Goal: Task Accomplishment & Management: Complete application form

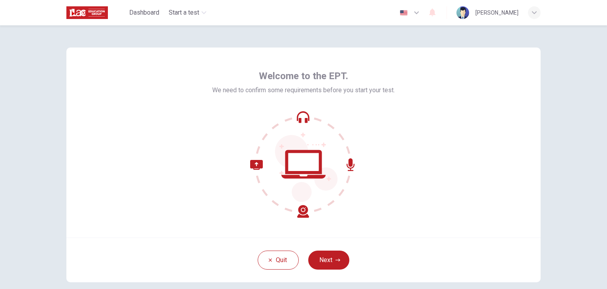
click at [330, 249] on div "Quit Next" at bounding box center [303, 259] width 475 height 45
click at [332, 253] on button "Next" at bounding box center [328, 259] width 41 height 19
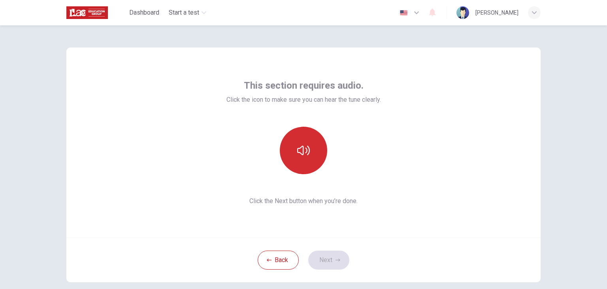
click at [300, 163] on button "button" at bounding box center [303, 150] width 47 height 47
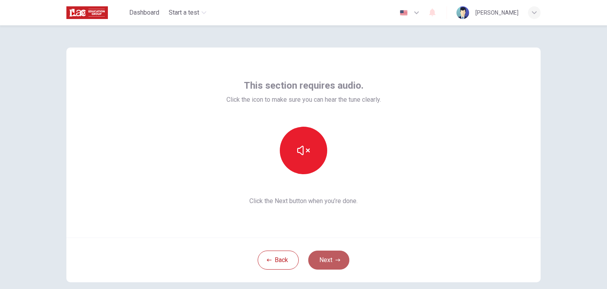
click at [335, 262] on button "Next" at bounding box center [328, 259] width 41 height 19
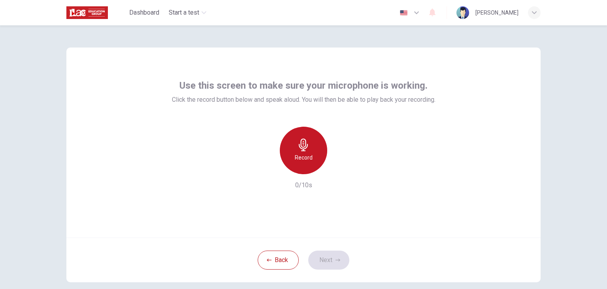
click at [298, 164] on div "Record" at bounding box center [303, 150] width 47 height 47
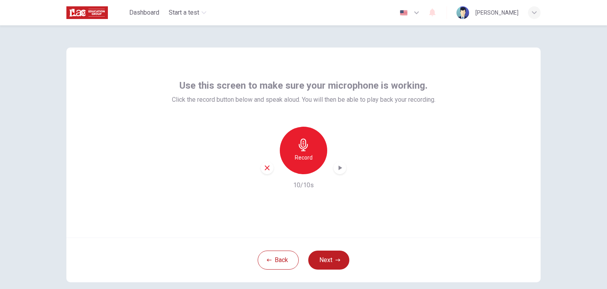
click at [306, 166] on div "Record" at bounding box center [303, 150] width 47 height 47
click at [308, 159] on h6 "Record" at bounding box center [304, 157] width 18 height 9
click at [339, 167] on icon "button" at bounding box center [341, 167] width 4 height 5
click at [336, 260] on icon "button" at bounding box center [338, 259] width 5 height 5
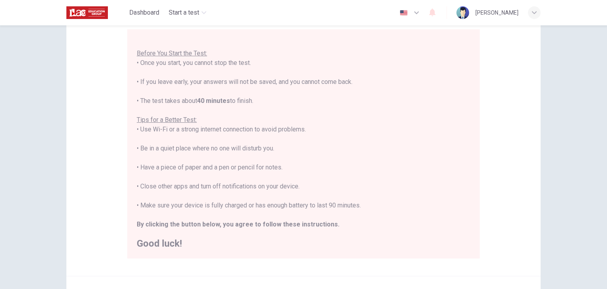
scroll to position [151, 0]
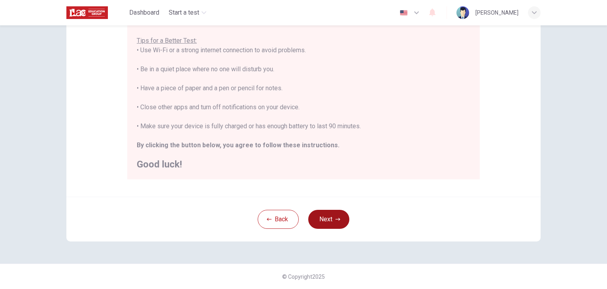
click at [318, 221] on button "Next" at bounding box center [328, 219] width 41 height 19
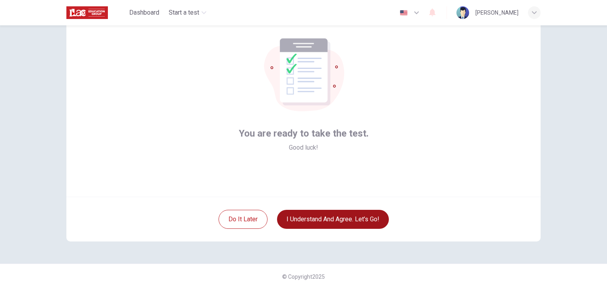
scroll to position [41, 0]
click at [322, 223] on button "I understand and agree. Let’s go!" at bounding box center [333, 219] width 112 height 19
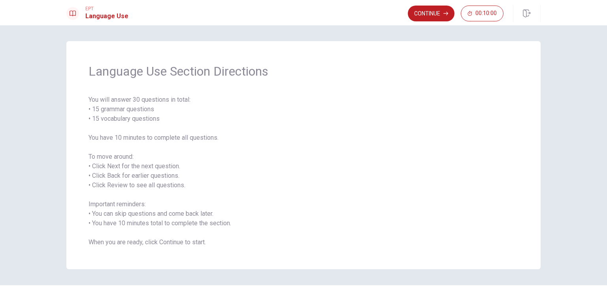
scroll to position [21, 0]
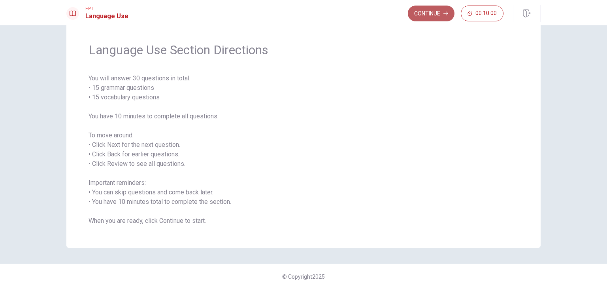
click at [424, 17] on button "Continue" at bounding box center [431, 14] width 47 height 16
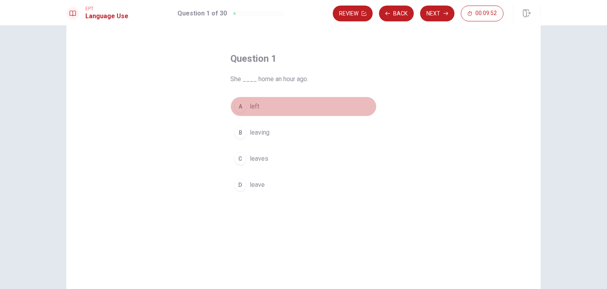
click at [250, 106] on span "left" at bounding box center [254, 106] width 9 height 9
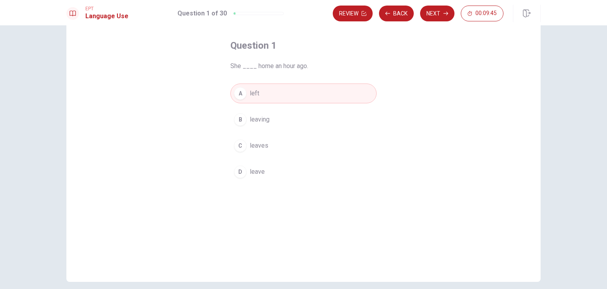
scroll to position [0, 0]
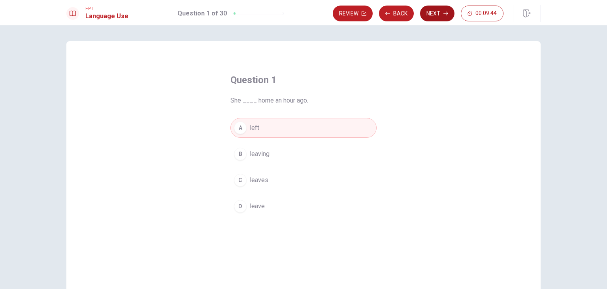
click at [442, 16] on button "Next" at bounding box center [437, 14] width 34 height 16
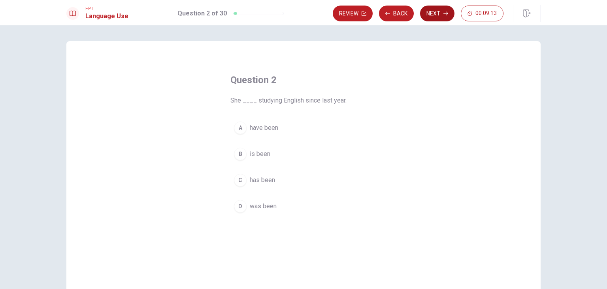
click at [433, 16] on button "Next" at bounding box center [437, 14] width 34 height 16
click at [270, 179] on span "have been" at bounding box center [264, 179] width 28 height 9
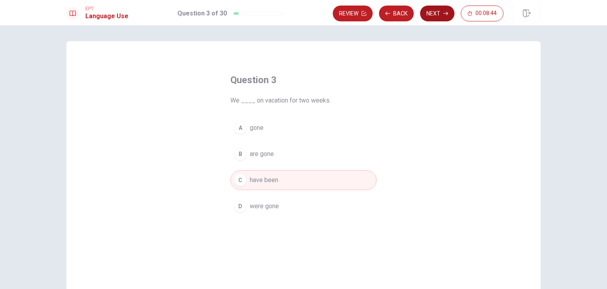
click at [433, 14] on button "Next" at bounding box center [437, 14] width 34 height 16
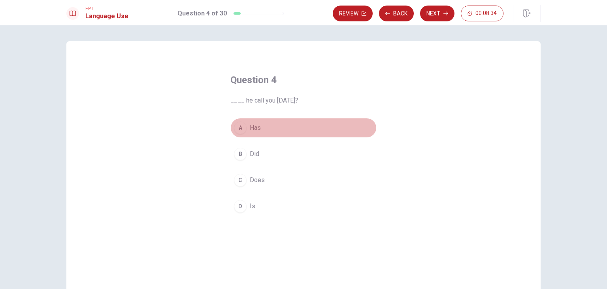
click at [259, 128] on button "A Has" at bounding box center [304, 128] width 146 height 20
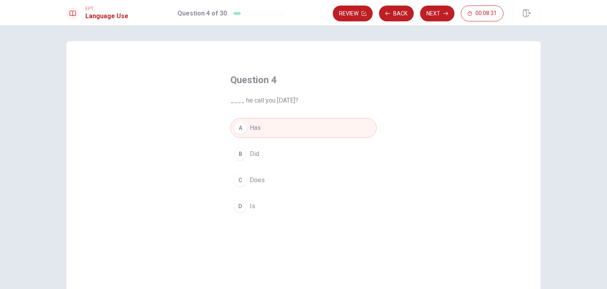
click at [252, 153] on span "Did" at bounding box center [254, 153] width 9 height 9
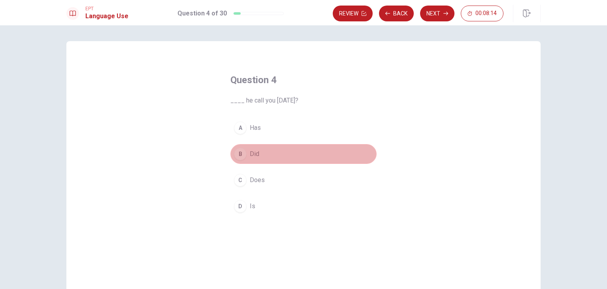
click at [268, 149] on button "B Did" at bounding box center [304, 154] width 146 height 20
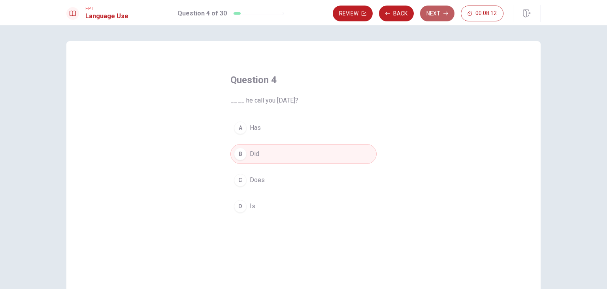
click at [429, 13] on button "Next" at bounding box center [437, 14] width 34 height 16
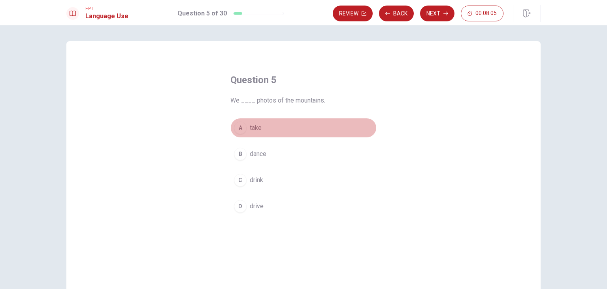
click at [251, 127] on span "take" at bounding box center [256, 127] width 12 height 9
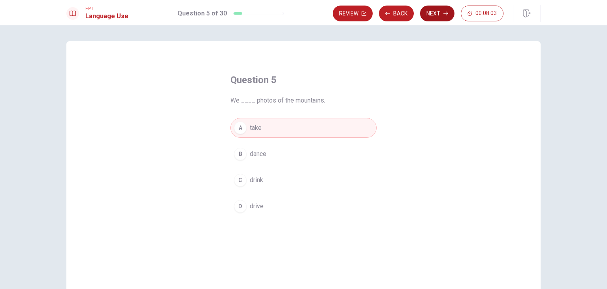
click at [426, 13] on button "Next" at bounding box center [437, 14] width 34 height 16
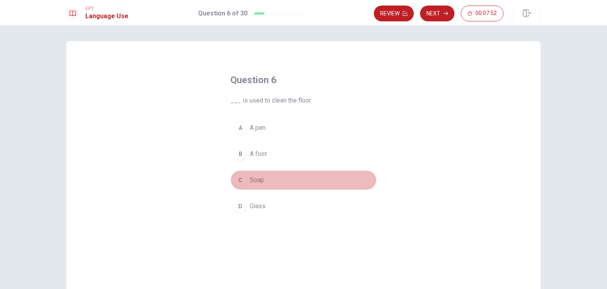
click at [258, 180] on span "Soap" at bounding box center [257, 179] width 14 height 9
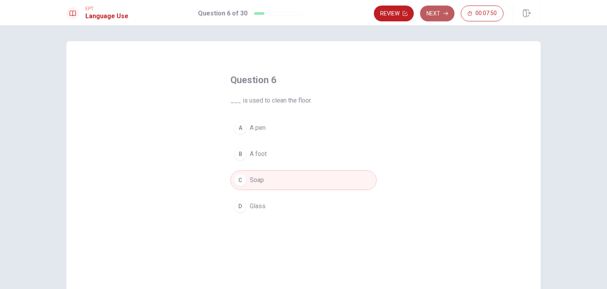
click at [438, 12] on button "Next" at bounding box center [437, 14] width 34 height 16
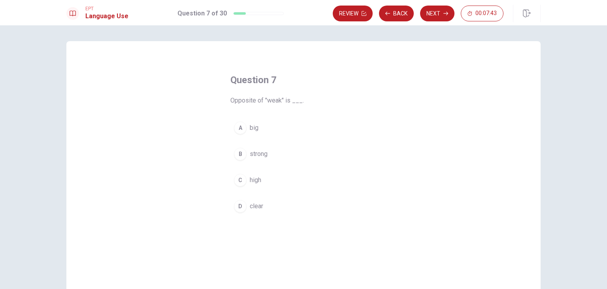
click at [252, 126] on span "big" at bounding box center [254, 127] width 9 height 9
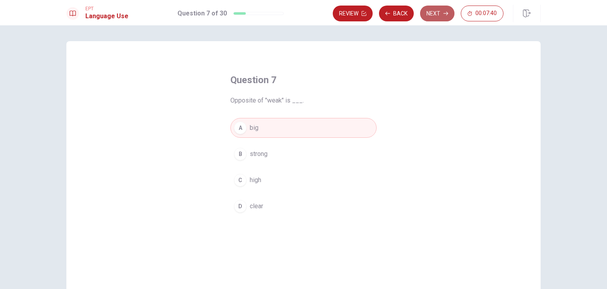
click at [431, 17] on button "Next" at bounding box center [437, 14] width 34 height 16
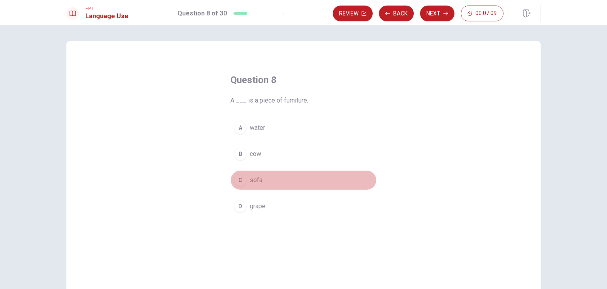
click at [251, 179] on span "sofa" at bounding box center [256, 179] width 13 height 9
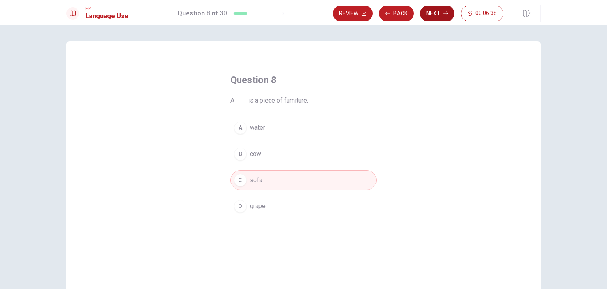
click at [441, 13] on button "Next" at bounding box center [437, 14] width 34 height 16
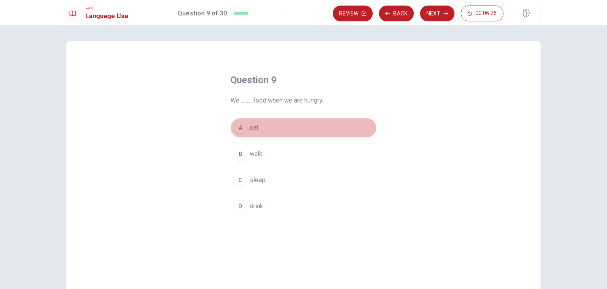
click at [253, 129] on span "eat" at bounding box center [254, 127] width 9 height 9
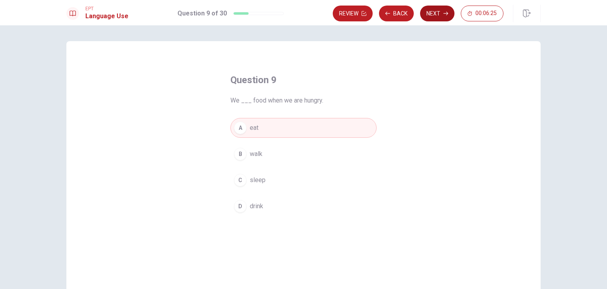
click at [433, 11] on button "Next" at bounding box center [437, 14] width 34 height 16
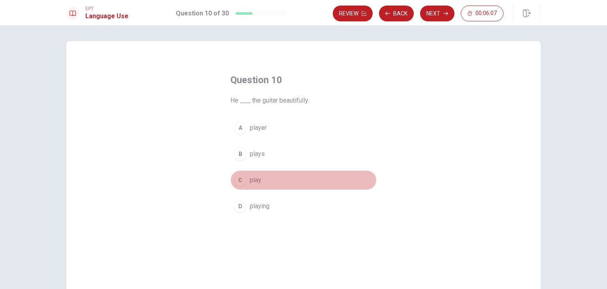
click at [255, 180] on span "play" at bounding box center [255, 179] width 11 height 9
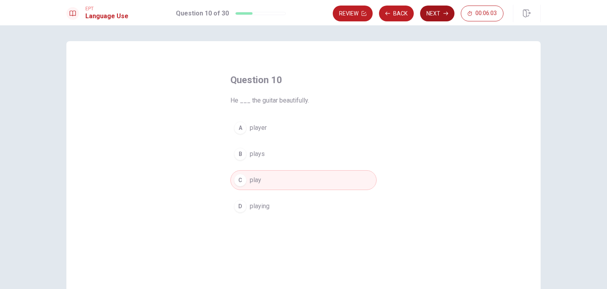
click at [435, 15] on button "Next" at bounding box center [437, 14] width 34 height 16
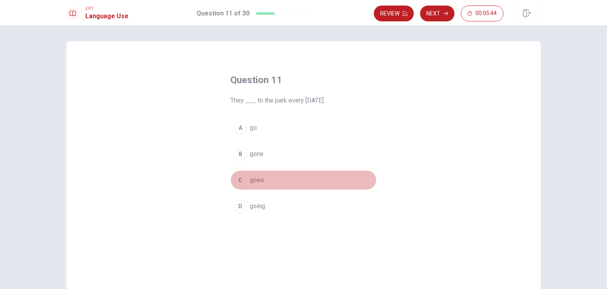
click at [255, 181] on span "goes" at bounding box center [257, 179] width 14 height 9
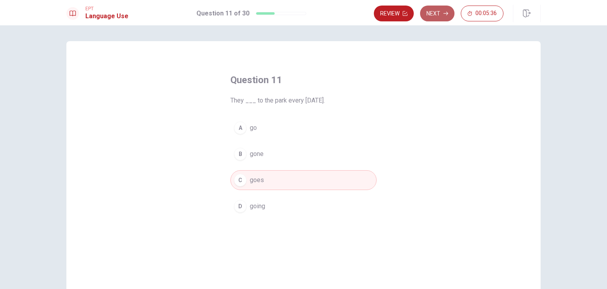
click at [437, 17] on button "Next" at bounding box center [437, 14] width 34 height 16
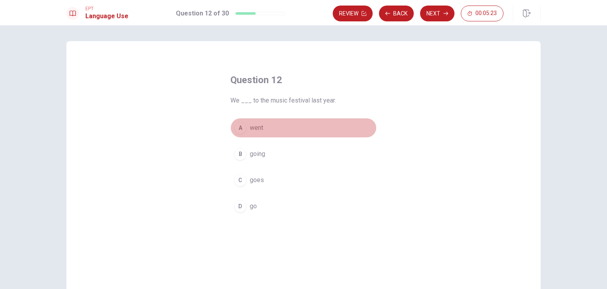
click at [258, 129] on span "went" at bounding box center [256, 127] width 13 height 9
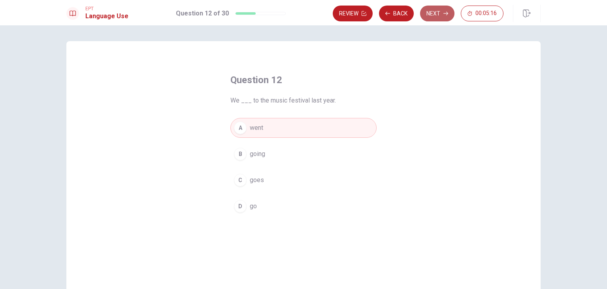
click at [432, 11] on button "Next" at bounding box center [437, 14] width 34 height 16
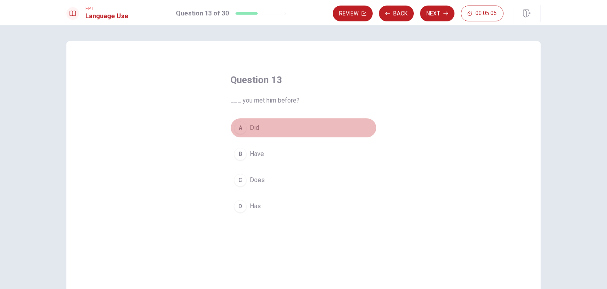
click at [250, 128] on span "Did" at bounding box center [254, 127] width 9 height 9
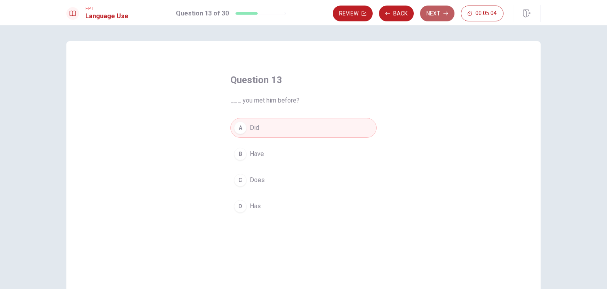
click at [429, 13] on button "Next" at bounding box center [437, 14] width 34 height 16
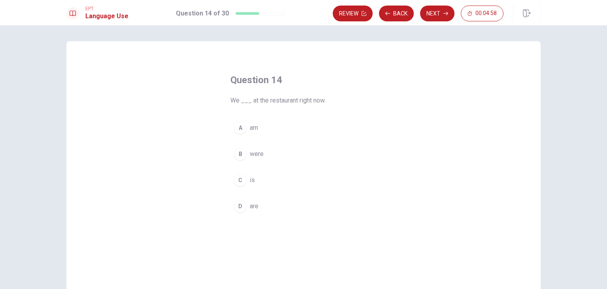
click at [252, 205] on span "are" at bounding box center [254, 205] width 9 height 9
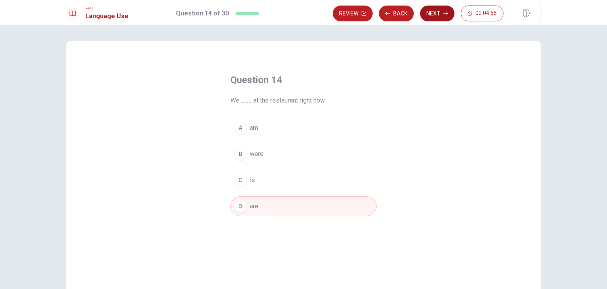
click at [430, 15] on button "Next" at bounding box center [437, 14] width 34 height 16
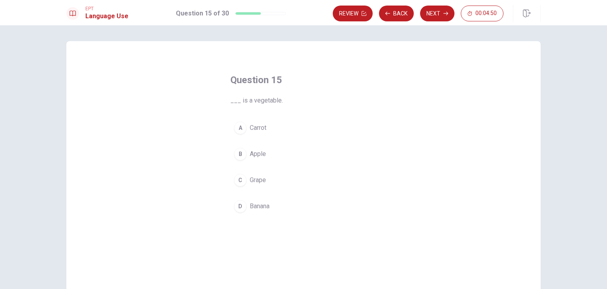
click at [256, 130] on span "Carrot" at bounding box center [258, 127] width 17 height 9
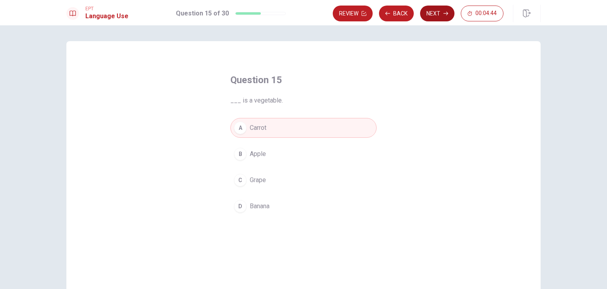
click at [428, 16] on button "Next" at bounding box center [437, 14] width 34 height 16
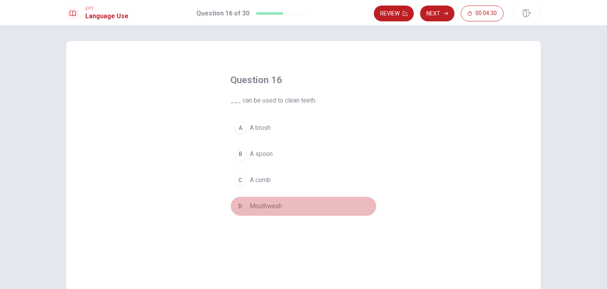
click at [262, 202] on span "Mouthwash" at bounding box center [266, 205] width 32 height 9
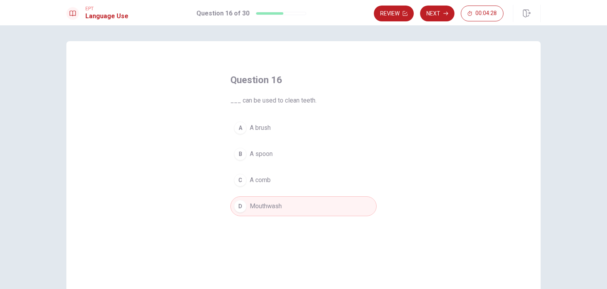
click at [264, 121] on button "A A brush" at bounding box center [304, 128] width 146 height 20
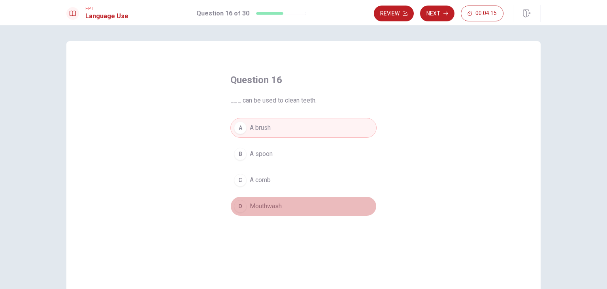
drag, startPoint x: 266, startPoint y: 202, endPoint x: 281, endPoint y: 199, distance: 15.4
click at [267, 202] on span "Mouthwash" at bounding box center [266, 205] width 32 height 9
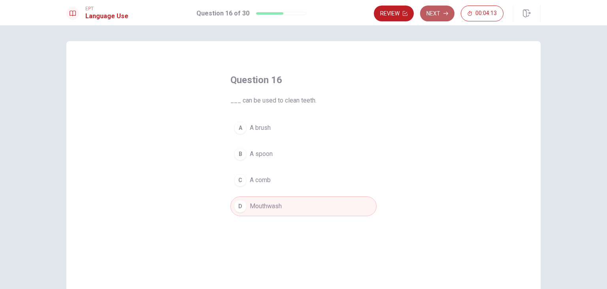
click at [431, 11] on button "Next" at bounding box center [437, 14] width 34 height 16
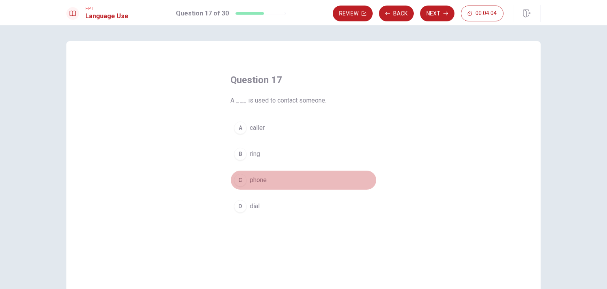
click at [257, 178] on span "phone" at bounding box center [258, 179] width 17 height 9
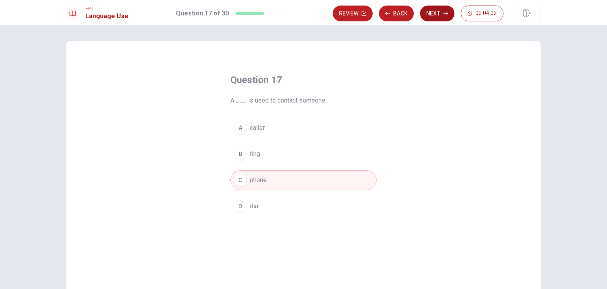
click at [444, 15] on icon "button" at bounding box center [446, 13] width 5 height 5
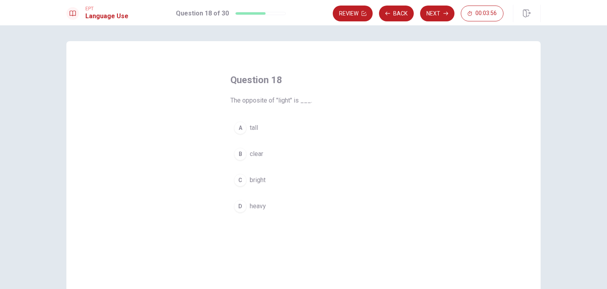
click at [252, 206] on span "heavy" at bounding box center [258, 205] width 16 height 9
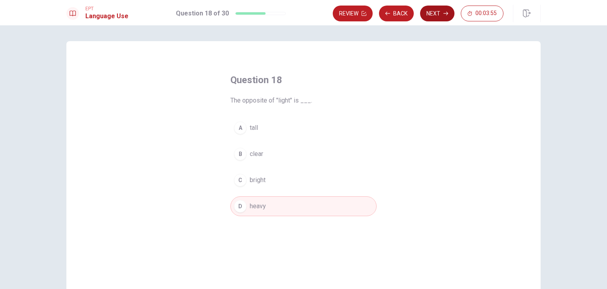
click at [433, 17] on button "Next" at bounding box center [437, 14] width 34 height 16
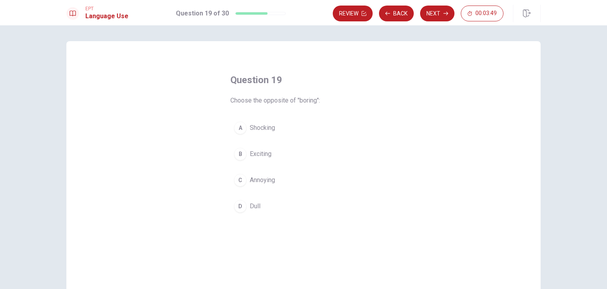
click at [261, 153] on span "Exciting" at bounding box center [261, 153] width 22 height 9
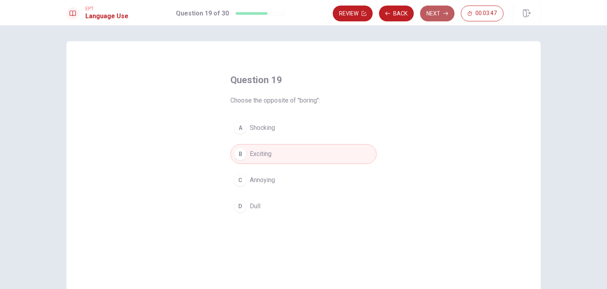
click at [435, 11] on button "Next" at bounding box center [437, 14] width 34 height 16
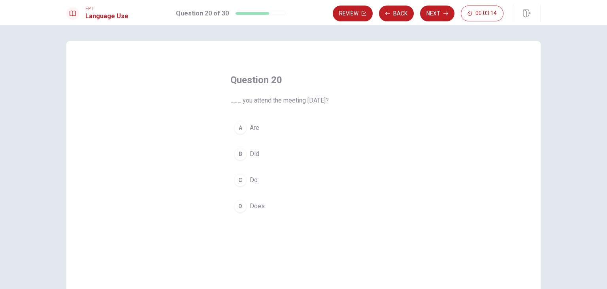
click at [251, 152] on span "Did" at bounding box center [254, 153] width 9 height 9
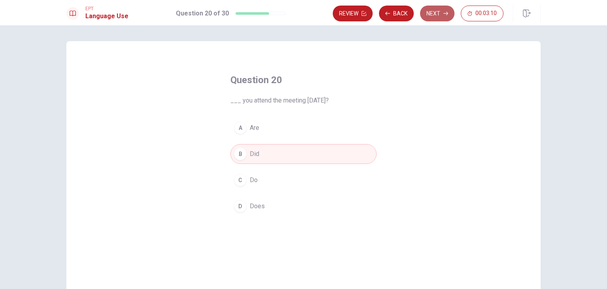
click at [429, 17] on button "Next" at bounding box center [437, 14] width 34 height 16
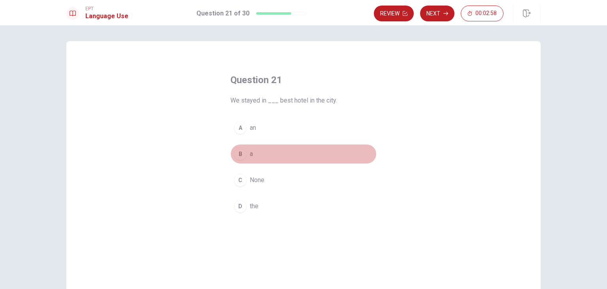
click at [250, 155] on span "a" at bounding box center [251, 153] width 3 height 9
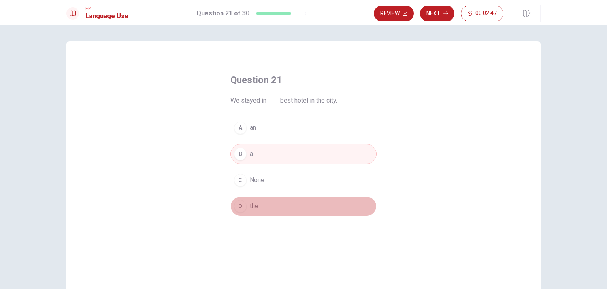
click at [259, 203] on button "D the" at bounding box center [304, 206] width 146 height 20
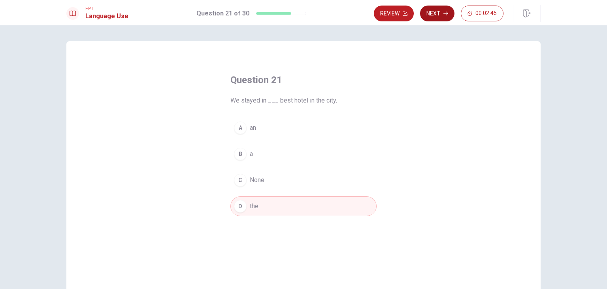
click at [443, 15] on button "Next" at bounding box center [437, 14] width 34 height 16
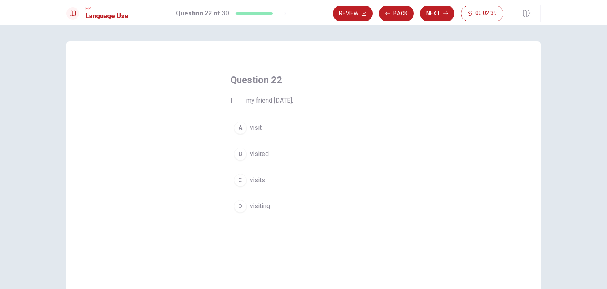
click at [261, 153] on span "visited" at bounding box center [259, 153] width 19 height 9
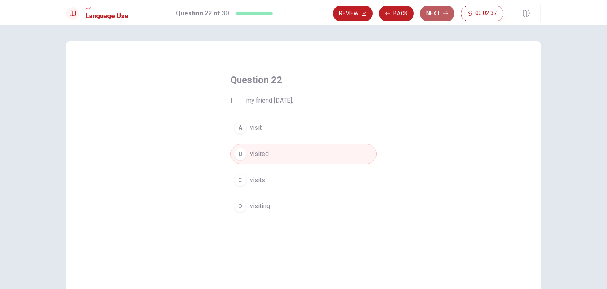
click at [436, 14] on button "Next" at bounding box center [437, 14] width 34 height 16
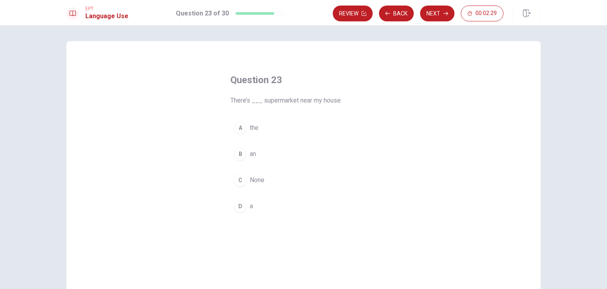
click at [246, 206] on button "D a" at bounding box center [304, 206] width 146 height 20
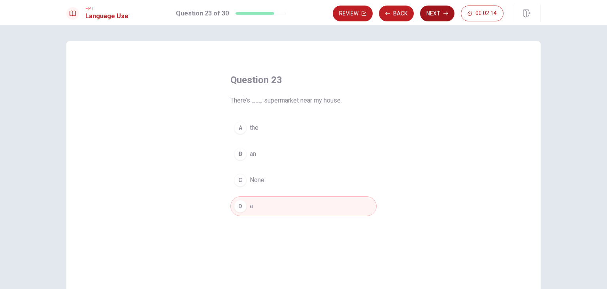
click at [438, 10] on button "Next" at bounding box center [437, 14] width 34 height 16
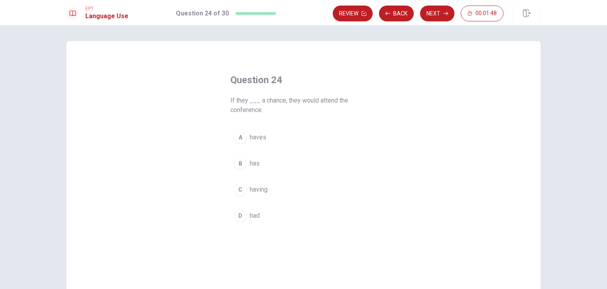
click at [257, 141] on span "haves" at bounding box center [258, 136] width 17 height 9
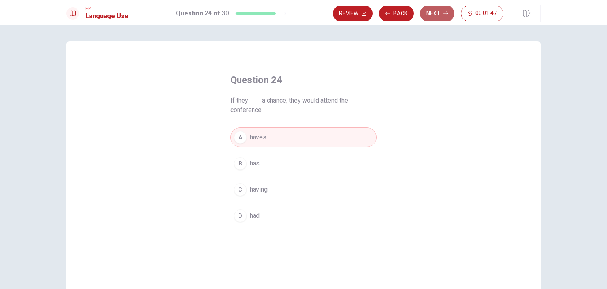
click at [434, 8] on button "Next" at bounding box center [437, 14] width 34 height 16
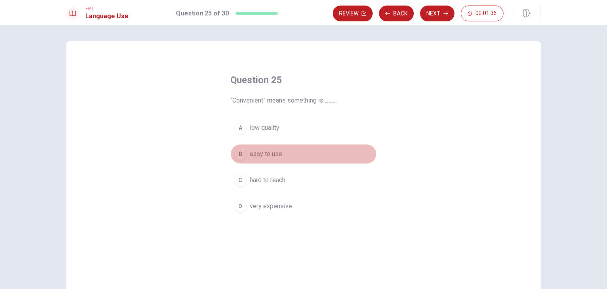
click at [263, 153] on span "easy to use" at bounding box center [266, 153] width 32 height 9
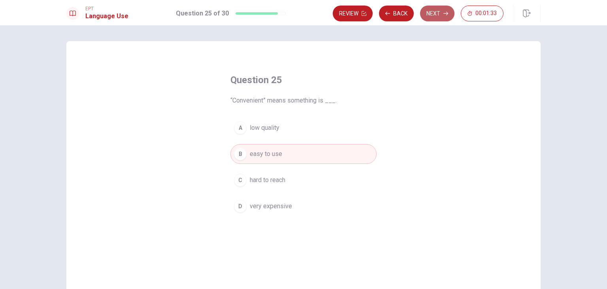
click at [435, 14] on button "Next" at bounding box center [437, 14] width 34 height 16
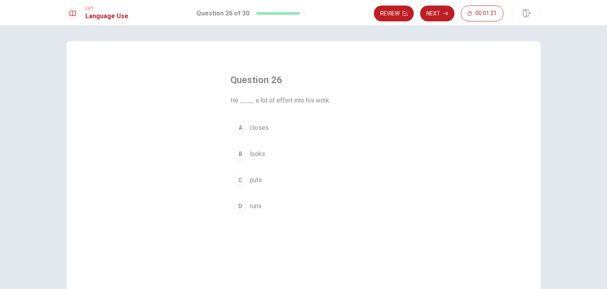
click at [255, 181] on span "puts" at bounding box center [256, 179] width 12 height 9
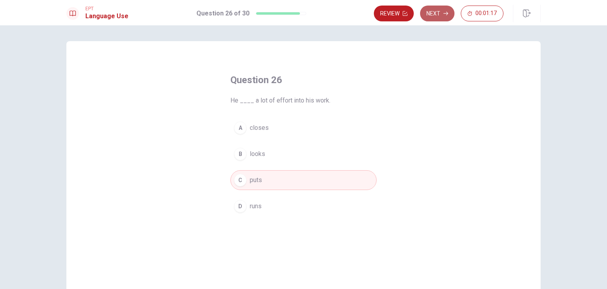
click at [440, 11] on button "Next" at bounding box center [437, 14] width 34 height 16
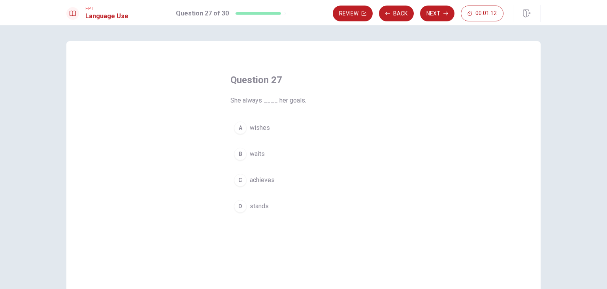
click at [267, 179] on span "achieves" at bounding box center [262, 179] width 25 height 9
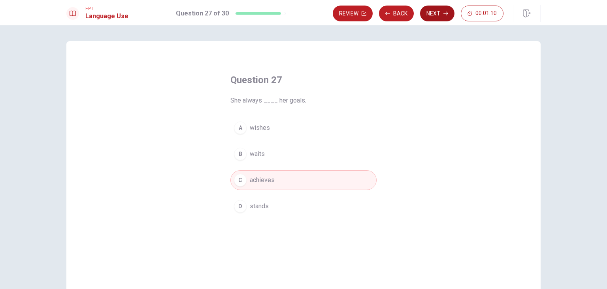
click at [440, 15] on button "Next" at bounding box center [437, 14] width 34 height 16
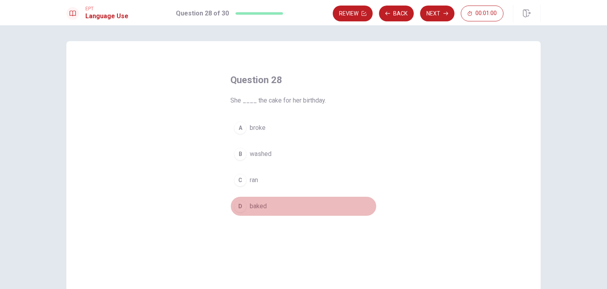
click at [247, 200] on button "D baked" at bounding box center [304, 206] width 146 height 20
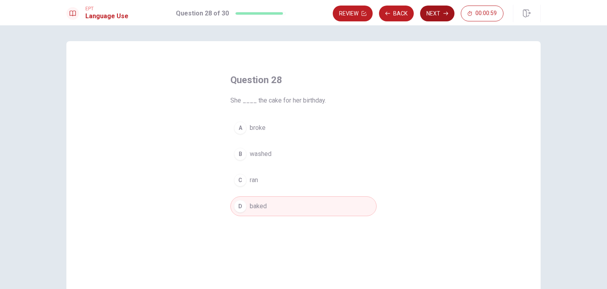
click at [432, 12] on button "Next" at bounding box center [437, 14] width 34 height 16
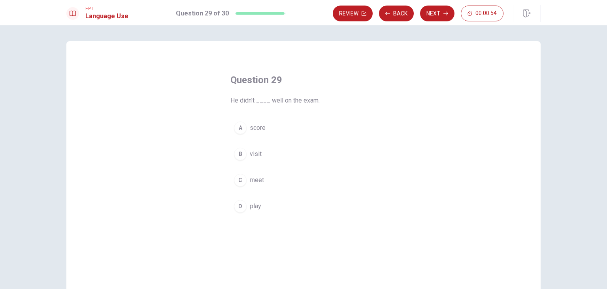
click at [256, 133] on button "A score" at bounding box center [304, 128] width 146 height 20
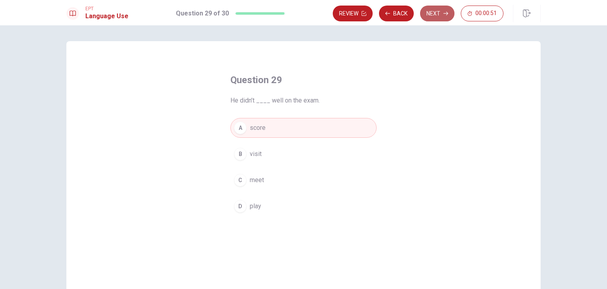
click at [431, 13] on button "Next" at bounding box center [437, 14] width 34 height 16
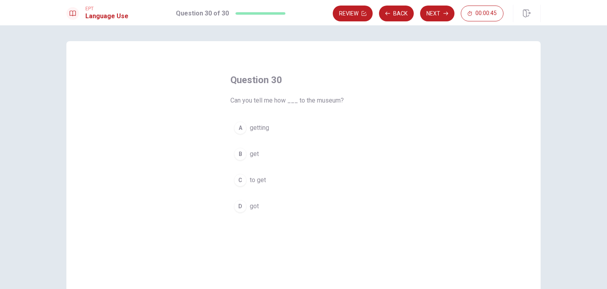
click at [261, 181] on span "to get" at bounding box center [258, 179] width 16 height 9
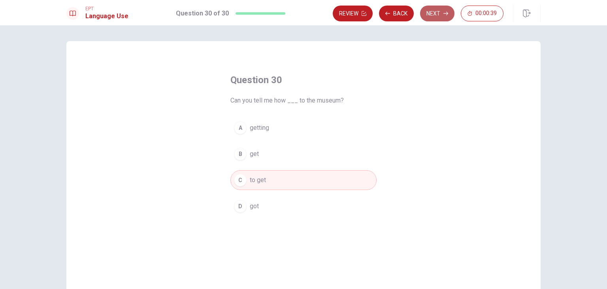
click at [440, 16] on button "Next" at bounding box center [437, 14] width 34 height 16
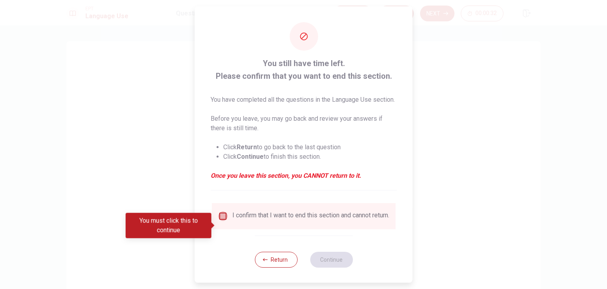
click at [224, 221] on input "You must click this to continue" at bounding box center [222, 215] width 9 height 9
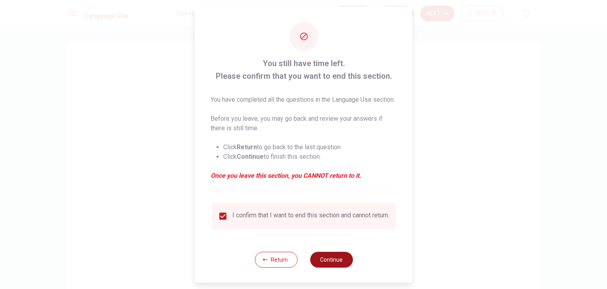
click at [322, 267] on button "Continue" at bounding box center [331, 260] width 43 height 16
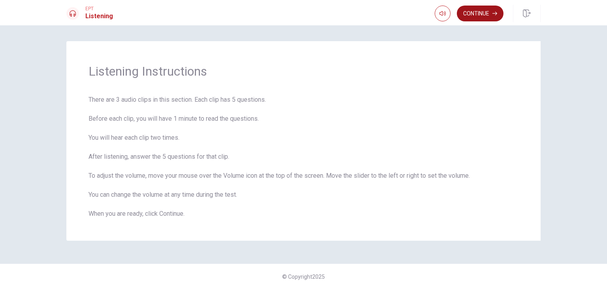
click at [473, 14] on button "Continue" at bounding box center [480, 14] width 47 height 16
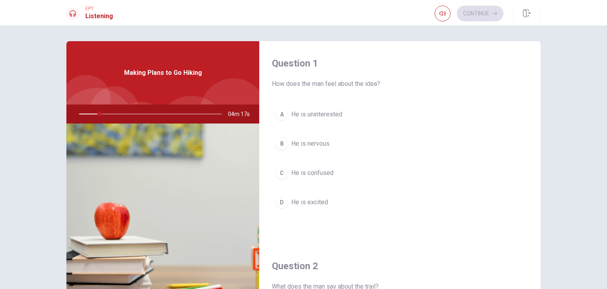
drag, startPoint x: 98, startPoint y: 114, endPoint x: 73, endPoint y: 117, distance: 25.5
click at [73, 117] on div at bounding box center [149, 113] width 159 height 19
click at [84, 113] on div at bounding box center [149, 113] width 159 height 19
click at [307, 85] on span "How does the man feel about the idea?" at bounding box center [400, 83] width 256 height 9
click at [302, 61] on h4 "Question 1" at bounding box center [400, 63] width 256 height 13
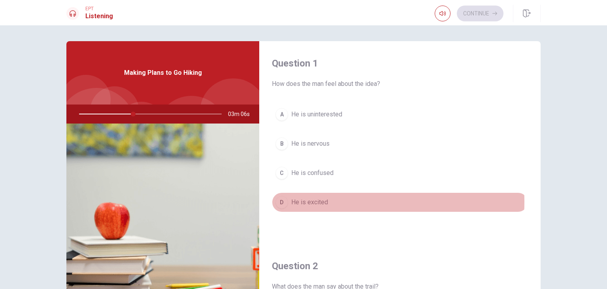
click at [311, 201] on span "He is excited" at bounding box center [309, 201] width 37 height 9
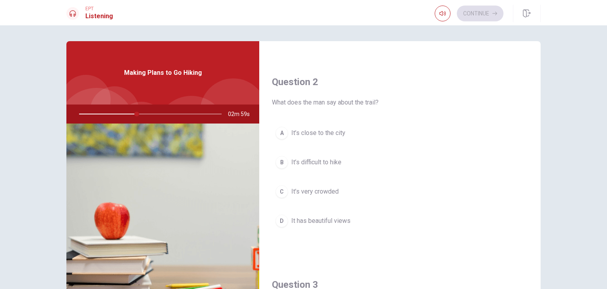
scroll to position [198, 0]
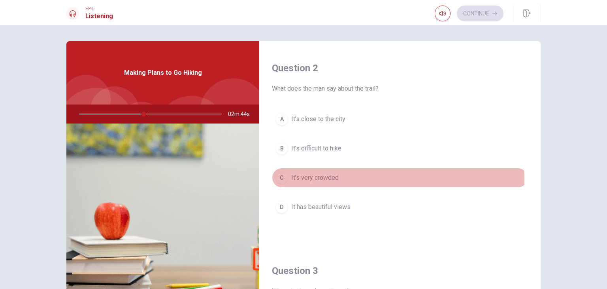
click at [316, 179] on span "It’s very crowded" at bounding box center [314, 177] width 47 height 9
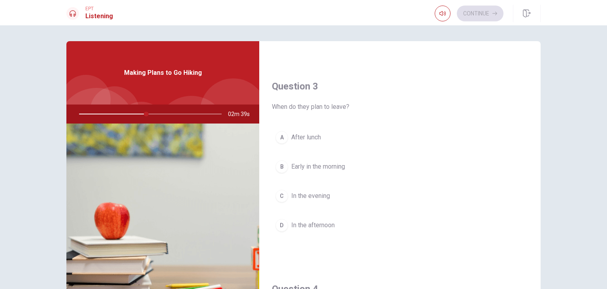
scroll to position [435, 0]
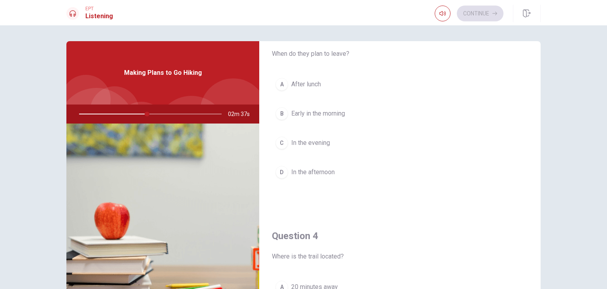
click at [327, 114] on span "Early in the morning" at bounding box center [318, 113] width 54 height 9
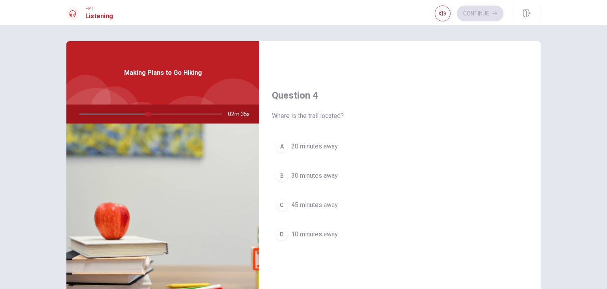
scroll to position [593, 0]
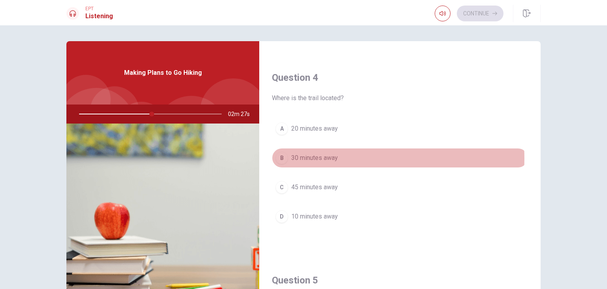
click at [322, 156] on span "30 minutes away" at bounding box center [314, 157] width 47 height 9
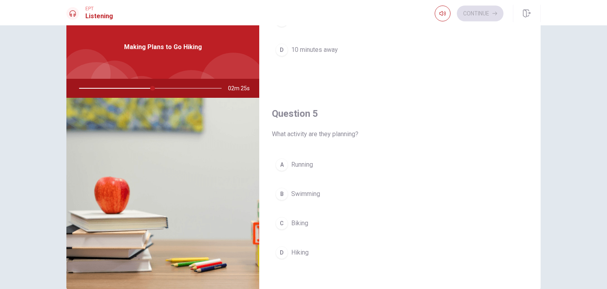
scroll to position [40, 0]
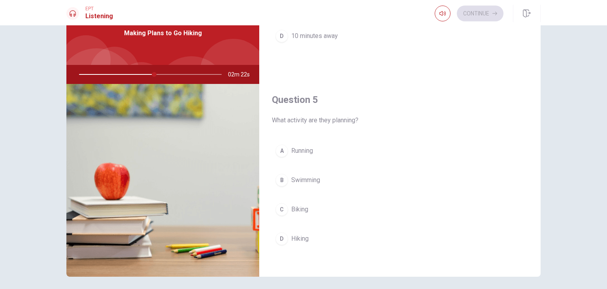
click at [304, 235] on span "Hiking" at bounding box center [299, 238] width 17 height 9
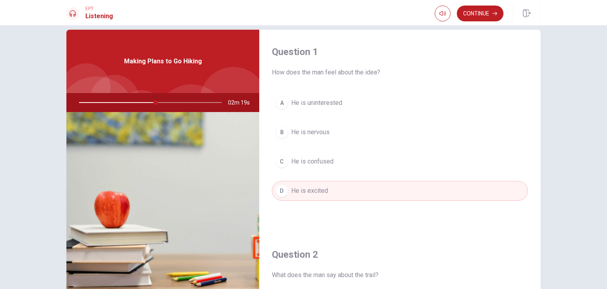
scroll to position [0, 0]
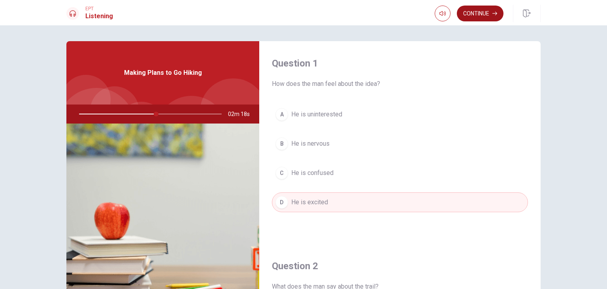
click at [471, 16] on button "Continue" at bounding box center [480, 14] width 47 height 16
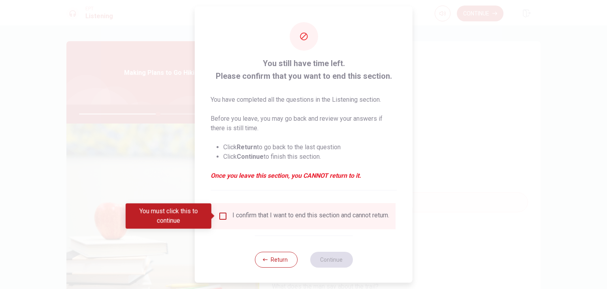
click at [218, 217] on input "You must click this to continue" at bounding box center [222, 215] width 9 height 9
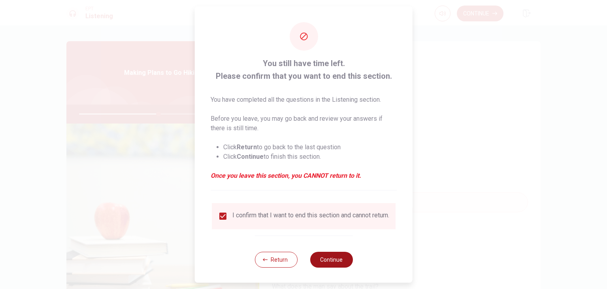
click at [332, 265] on button "Continue" at bounding box center [331, 260] width 43 height 16
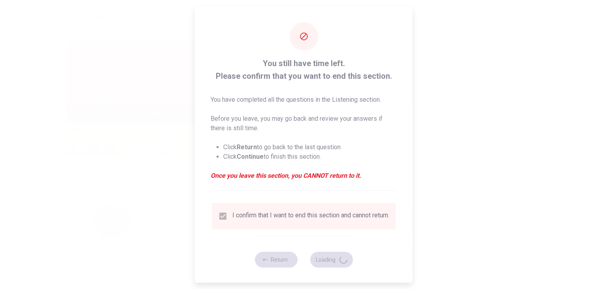
type input "56"
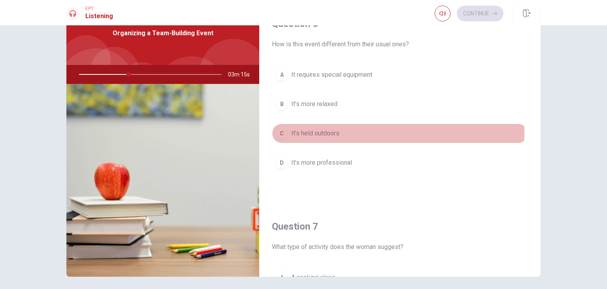
click at [324, 133] on span "It’s held outdoors" at bounding box center [315, 133] width 48 height 9
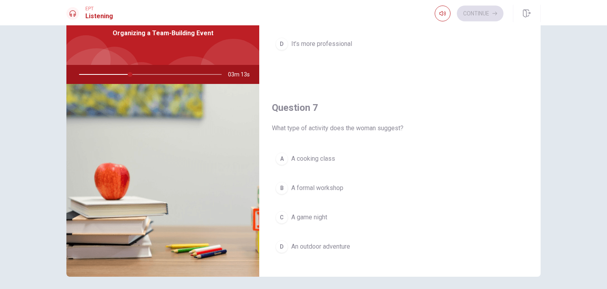
scroll to position [158, 0]
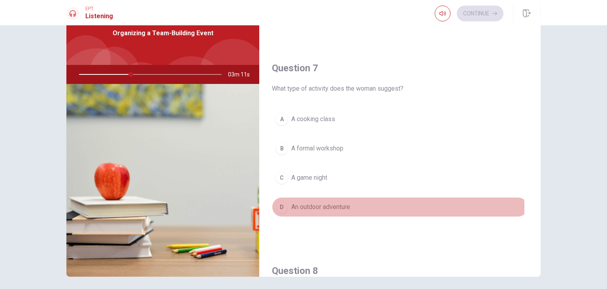
click at [319, 206] on span "An outdoor adventure" at bounding box center [320, 206] width 59 height 9
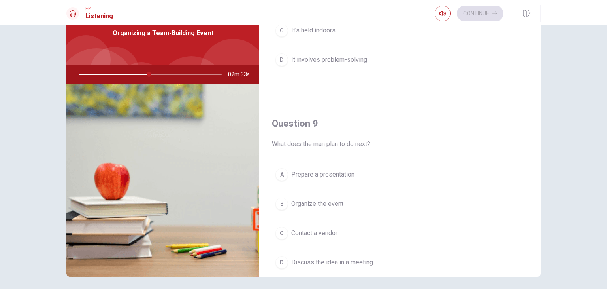
scroll to position [378, 0]
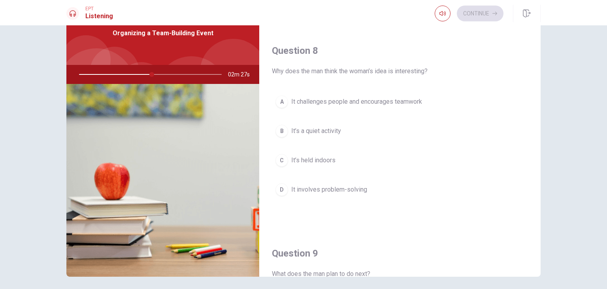
click at [372, 102] on span "It challenges people and encourages teamwork" at bounding box center [356, 101] width 131 height 9
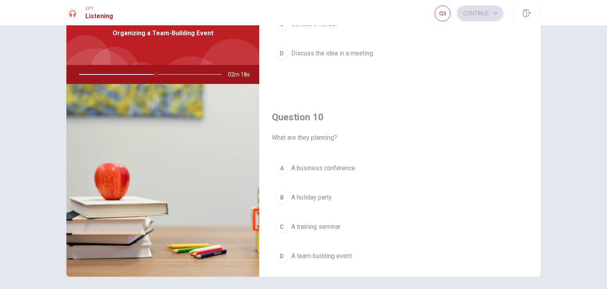
scroll to position [734, 0]
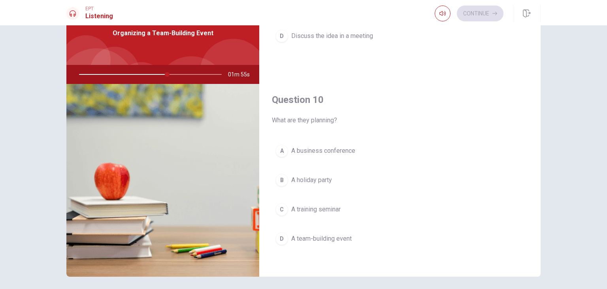
click at [310, 234] on span "A team-building event" at bounding box center [321, 238] width 61 height 9
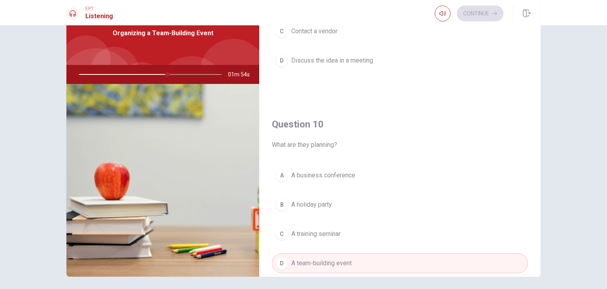
scroll to position [576, 0]
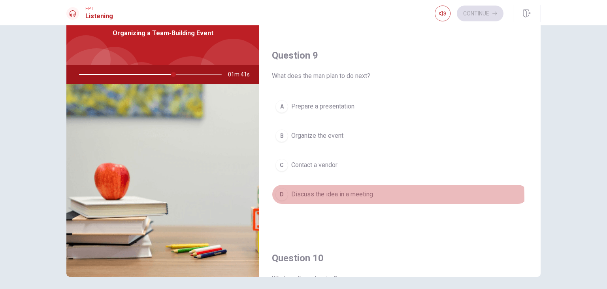
click at [328, 195] on span "Discuss the idea in a meeting" at bounding box center [332, 193] width 82 height 9
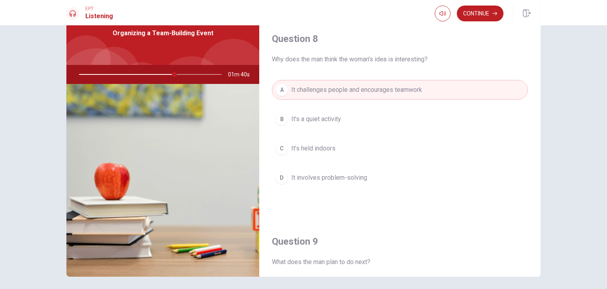
scroll to position [378, 0]
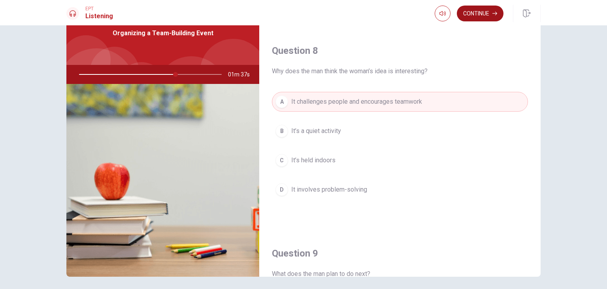
click at [488, 18] on button "Continue" at bounding box center [480, 14] width 47 height 16
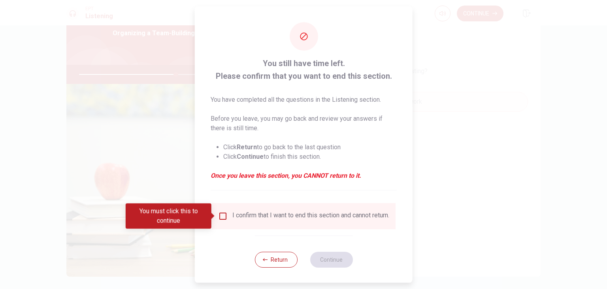
click at [276, 217] on div "I confirm that I want to end this section and cannot return." at bounding box center [311, 215] width 157 height 9
click at [221, 217] on input "You must click this to continue" at bounding box center [222, 215] width 9 height 9
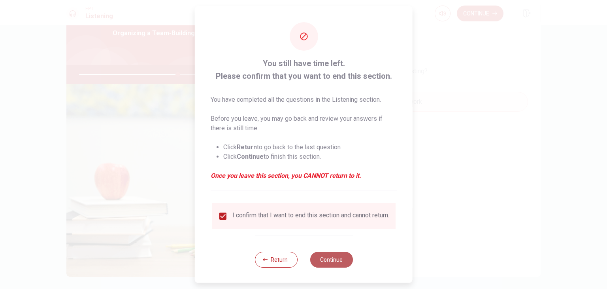
click at [332, 261] on button "Continue" at bounding box center [331, 260] width 43 height 16
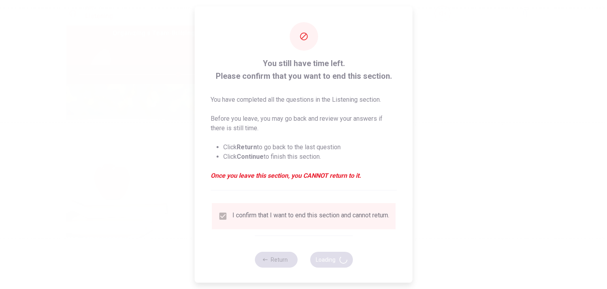
type input "70"
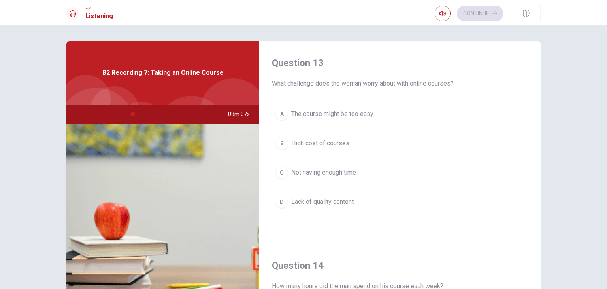
scroll to position [593, 0]
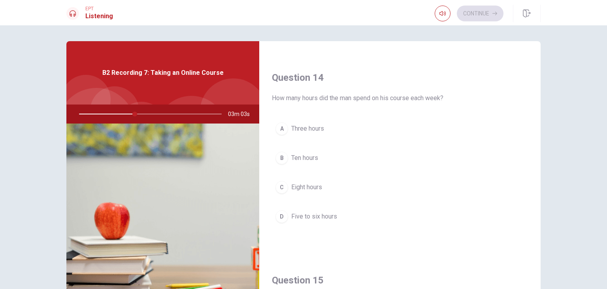
click at [321, 212] on span "Five to six hours" at bounding box center [314, 216] width 46 height 9
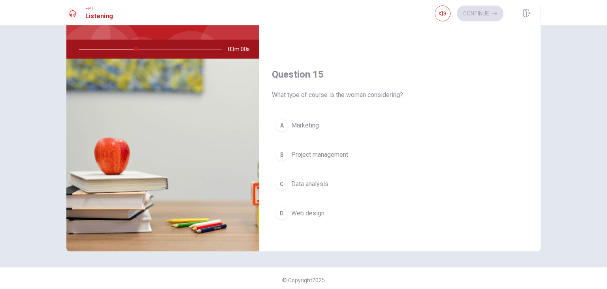
scroll to position [68, 0]
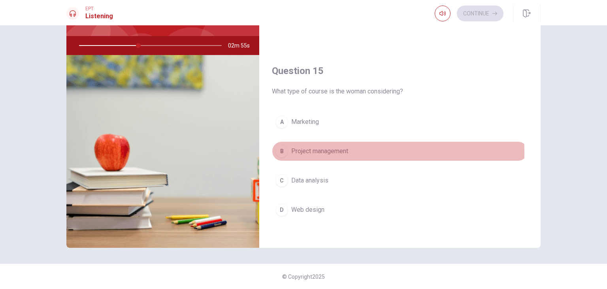
click at [327, 149] on span "Project management" at bounding box center [319, 150] width 57 height 9
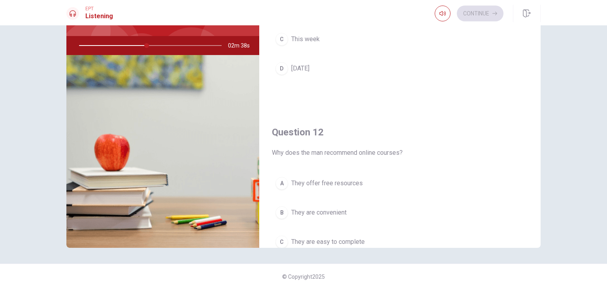
scroll to position [0, 0]
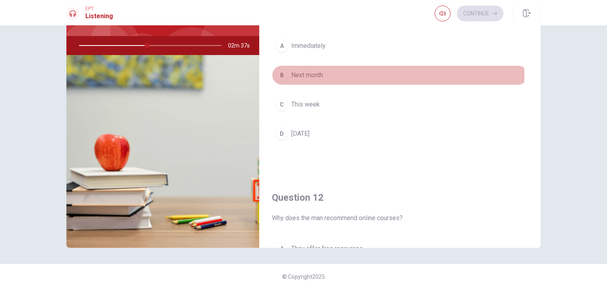
click at [314, 75] on span "Next month" at bounding box center [307, 74] width 32 height 9
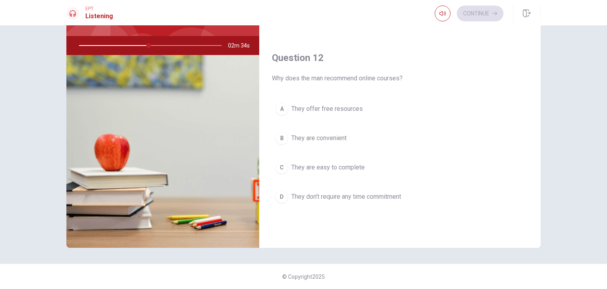
scroll to position [158, 0]
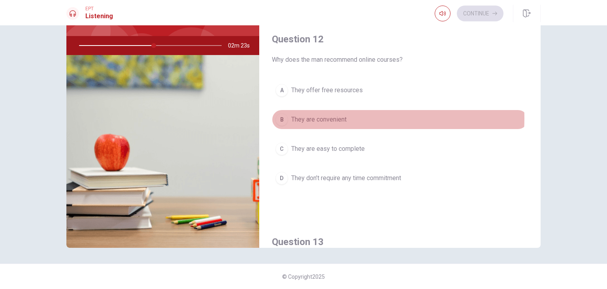
click at [337, 117] on span "They are convenient" at bounding box center [318, 119] width 55 height 9
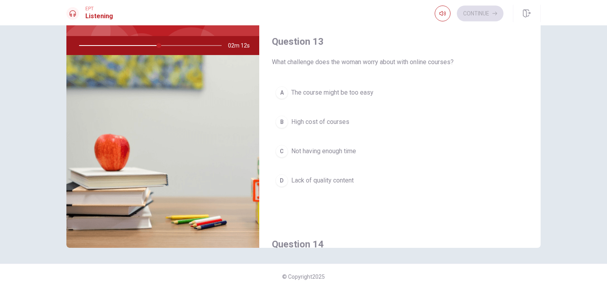
scroll to position [339, 0]
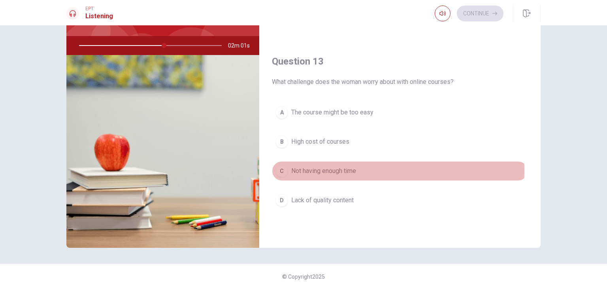
click at [335, 168] on span "Not having enough time" at bounding box center [323, 170] width 65 height 9
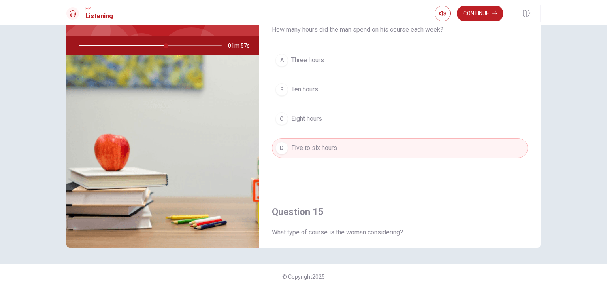
scroll to position [734, 0]
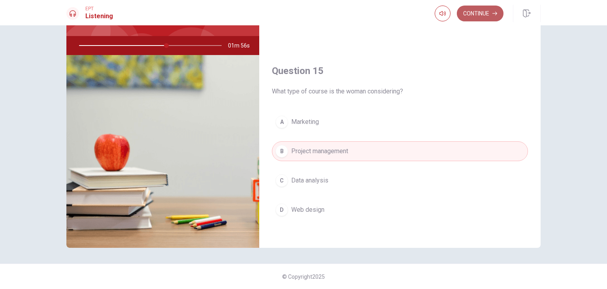
click at [487, 15] on button "Continue" at bounding box center [480, 14] width 47 height 16
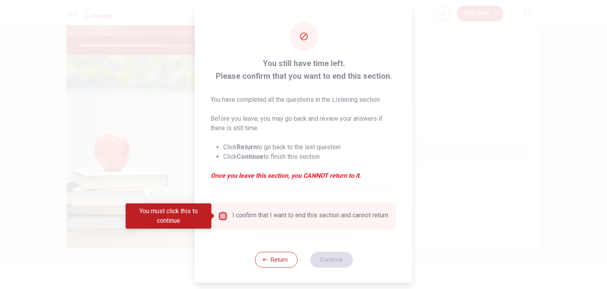
click at [224, 214] on input "You must click this to continue" at bounding box center [222, 215] width 9 height 9
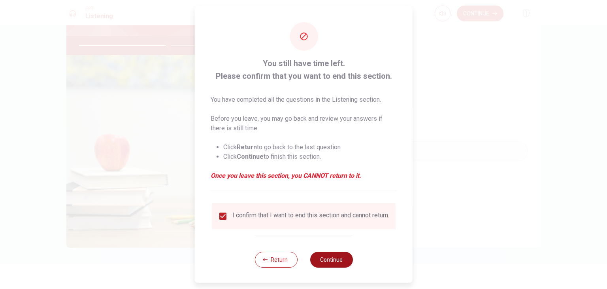
drag, startPoint x: 274, startPoint y: 261, endPoint x: 327, endPoint y: 262, distance: 52.6
click at [327, 262] on div "Return Continue" at bounding box center [304, 259] width 98 height 48
click at [324, 261] on button "Continue" at bounding box center [331, 260] width 43 height 16
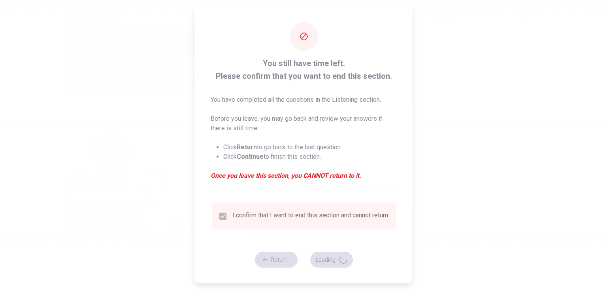
type input "63"
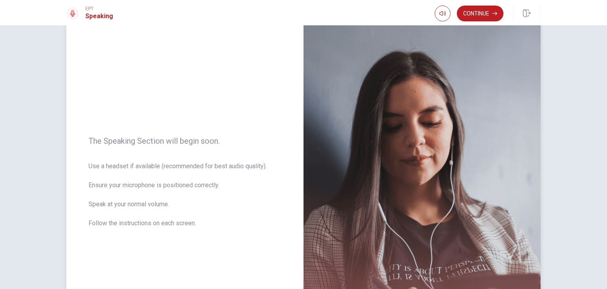
scroll to position [20, 0]
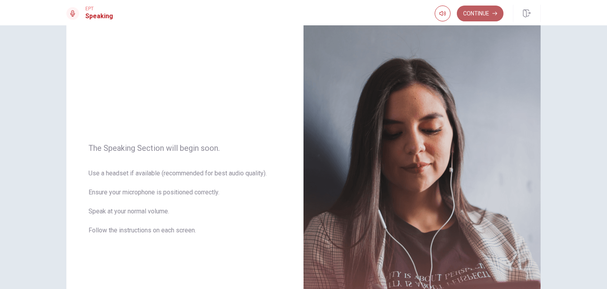
click at [477, 14] on button "Continue" at bounding box center [480, 14] width 47 height 16
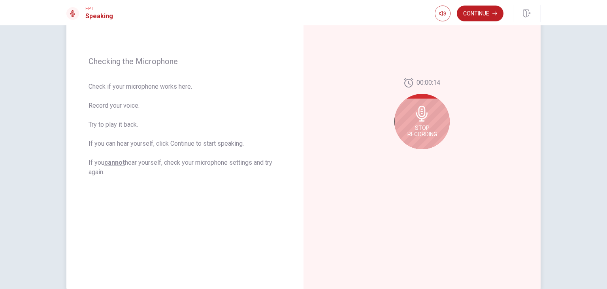
scroll to position [99, 0]
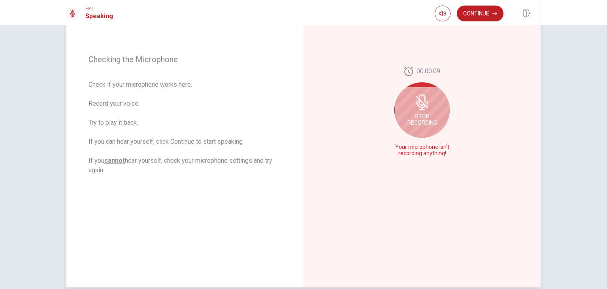
click at [424, 121] on span "Stop Recording" at bounding box center [423, 119] width 30 height 13
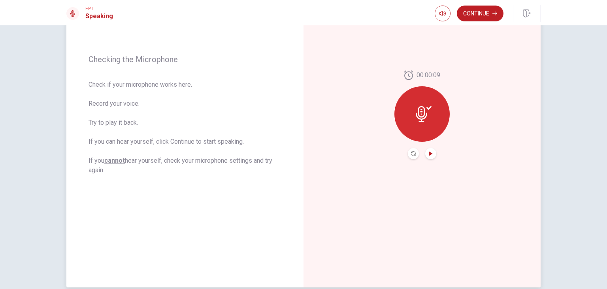
click at [429, 152] on icon "Play Audio" at bounding box center [431, 153] width 5 height 5
drag, startPoint x: 488, startPoint y: 14, endPoint x: 484, endPoint y: 19, distance: 6.0
click at [487, 14] on button "Continue" at bounding box center [480, 14] width 47 height 16
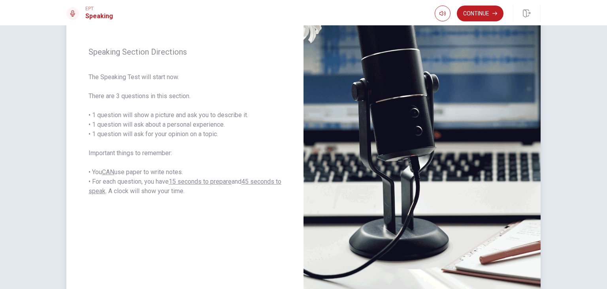
scroll to position [40, 0]
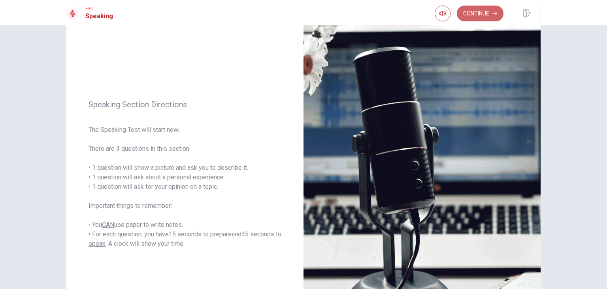
click at [483, 16] on button "Continue" at bounding box center [480, 14] width 47 height 16
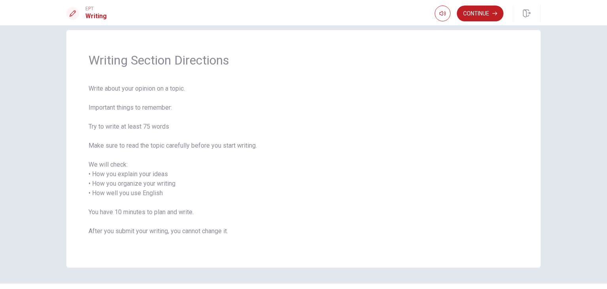
scroll to position [0, 0]
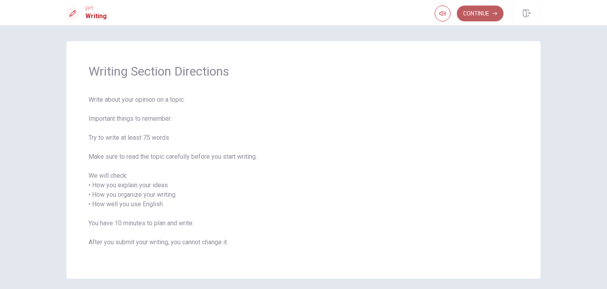
click at [467, 17] on button "Continue" at bounding box center [480, 14] width 47 height 16
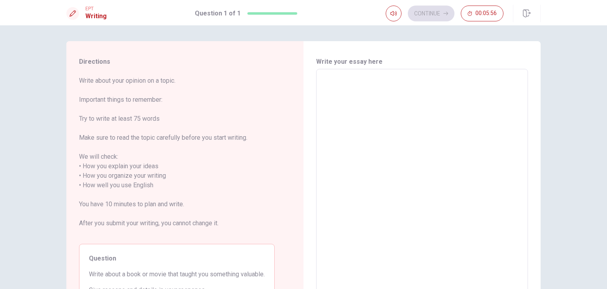
click at [388, 94] on textarea at bounding box center [422, 181] width 201 height 210
type textarea "o"
type textarea "x"
type textarea "on"
type textarea "x"
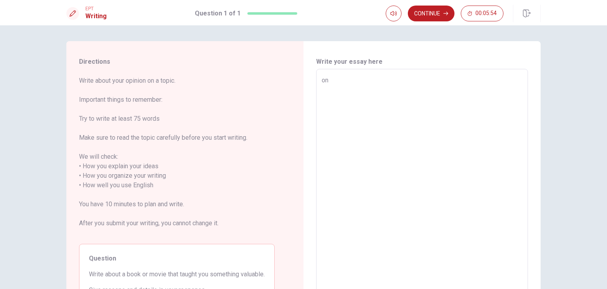
type textarea "one"
type textarea "x"
type textarea "one"
type textarea "x"
type textarea "one m"
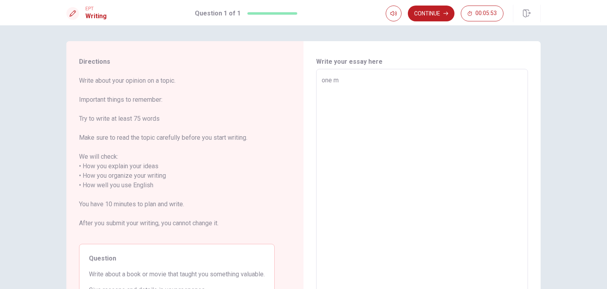
type textarea "x"
type textarea "one mo"
type textarea "x"
type textarea "one mov"
type textarea "x"
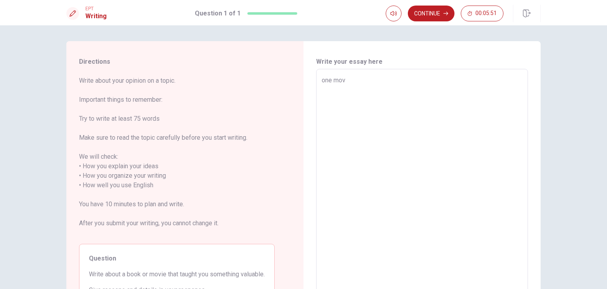
type textarea "one movi"
type textarea "x"
type textarea "one movie"
type textarea "x"
type textarea "one movie"
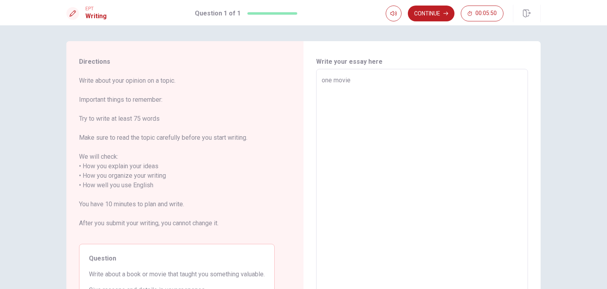
type textarea "x"
type textarea "one movie t"
type textarea "x"
type textarea "one movie th"
type textarea "x"
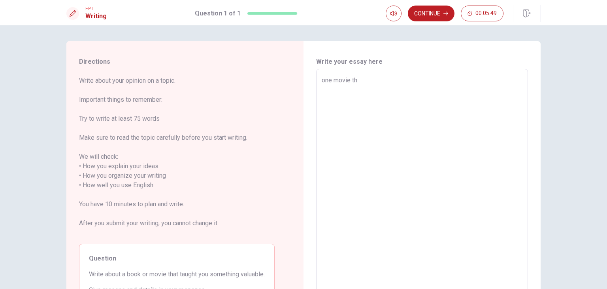
type textarea "one movie tha"
type textarea "x"
type textarea "one movie that"
type textarea "x"
type textarea "one movie that"
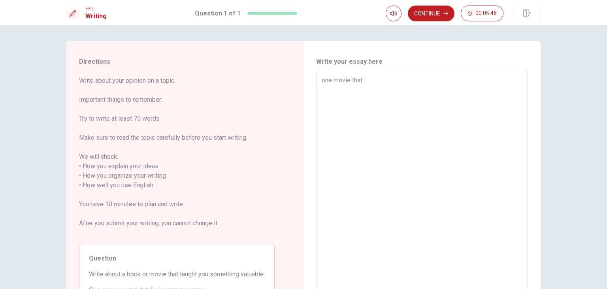
type textarea "x"
type textarea "one movie that t"
type textarea "x"
type textarea "one movie that th"
type textarea "x"
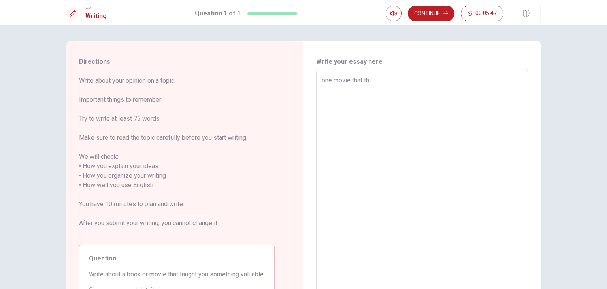
type textarea "one movie that tha"
type textarea "x"
type textarea "one movie that thau"
type textarea "x"
type textarea "one movie that thaug"
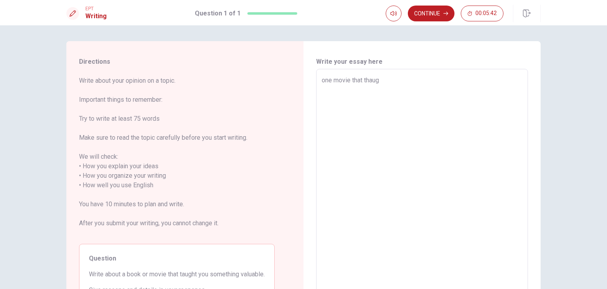
type textarea "x"
type textarea "one movie that thaugh"
type textarea "x"
type textarea "one movie that thaught"
type textarea "x"
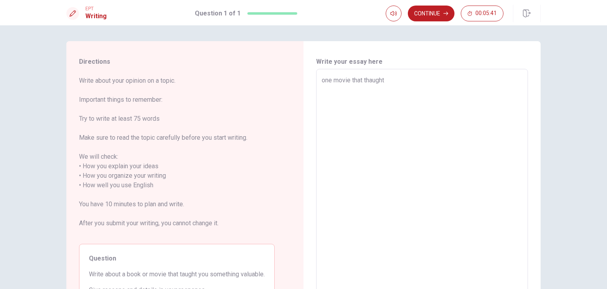
type textarea "one movie that thaught"
type textarea "x"
type textarea "one movie that thaught m"
type textarea "x"
type textarea "one movie that thaught me"
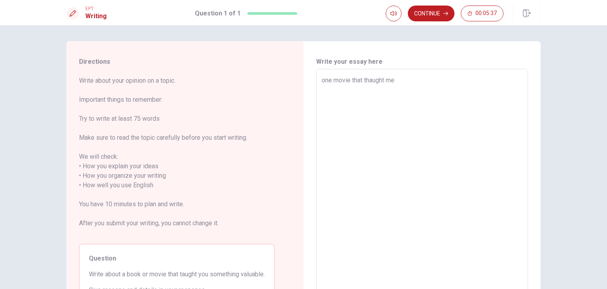
type textarea "x"
type textarea "one movie that thaught me"
type textarea "x"
type textarea "one movie that thaught me s"
type textarea "x"
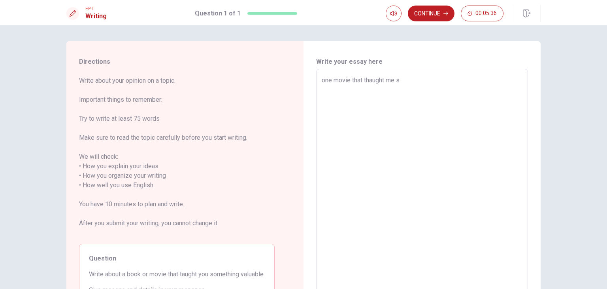
type textarea "one movie that thaught me so"
type textarea "x"
type textarea "one movie that thaught me som"
type textarea "x"
type textarea "one movie that thaught me somt"
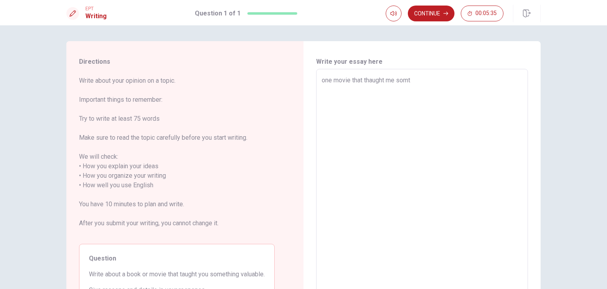
type textarea "x"
type textarea "one movie that thaught me somth"
type textarea "x"
type textarea "one movie that thaught me somthi"
type textarea "x"
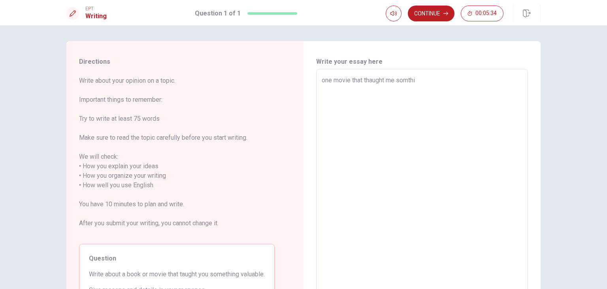
type textarea "one movie that thaught me somthin"
type textarea "x"
type textarea "one movie that thaught me somthing"
type textarea "x"
type textarea "one movie that thaught me somthing"
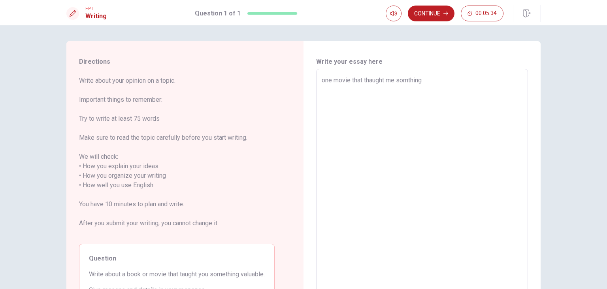
type textarea "x"
type textarea "one movie that thaught me somthing a"
type textarea "x"
type textarea "one movie that thaught me somthing ab"
type textarea "x"
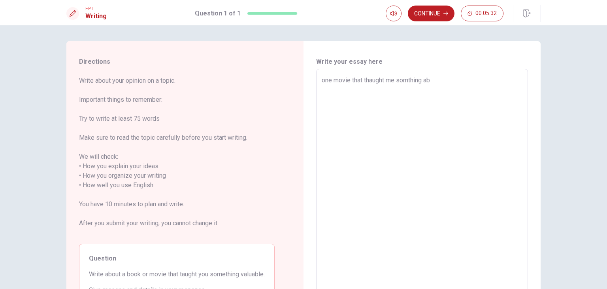
type textarea "one movie that thaught me somthing abo"
type textarea "x"
type textarea "one movie that thaught me somthing abou"
type textarea "x"
type textarea "one movie that thaught me somthing about"
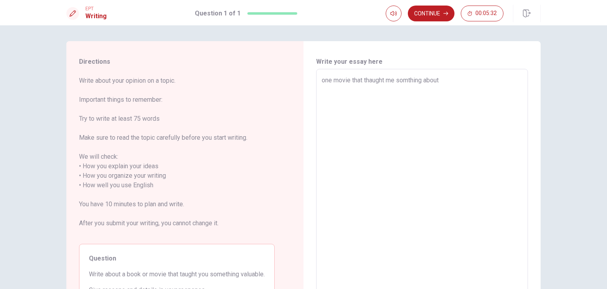
type textarea "x"
type textarea "one movie that thaught me somthing about"
type textarea "x"
type textarea "one movie that thaught me somthing about"
type textarea "x"
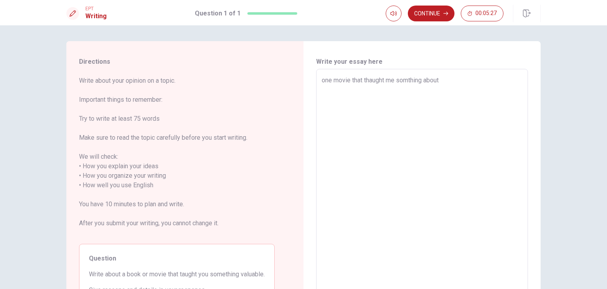
type textarea "one movie that thaught me somthing abou"
type textarea "x"
type textarea "one movie that thaught me somthing abo"
type textarea "x"
type textarea "one movie that thaught me somthing ab"
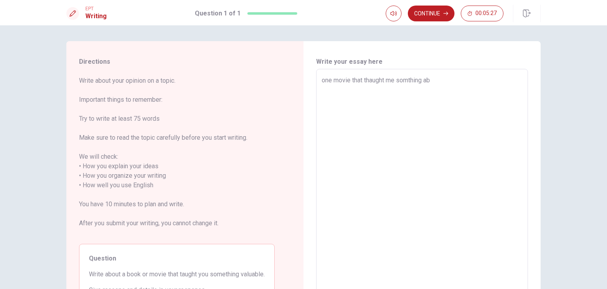
type textarea "x"
type textarea "one movie that thaught me somthing a"
type textarea "x"
type textarea "one movie that thaught me somthing"
type textarea "x"
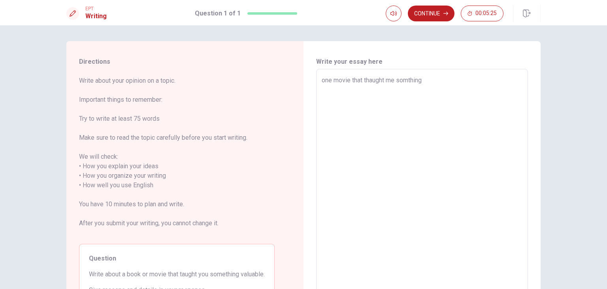
type textarea "one movie that thaught me somthing i"
type textarea "x"
type textarea "one movie that thaught me somthing im"
type textarea "x"
type textarea "one movie that thaught me somthing imp"
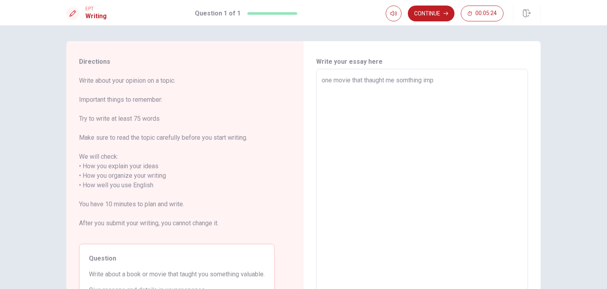
type textarea "x"
type textarea "one movie that thaught me somthing impo"
type textarea "x"
type textarea "one movie that thaught me somthing impor"
type textarea "x"
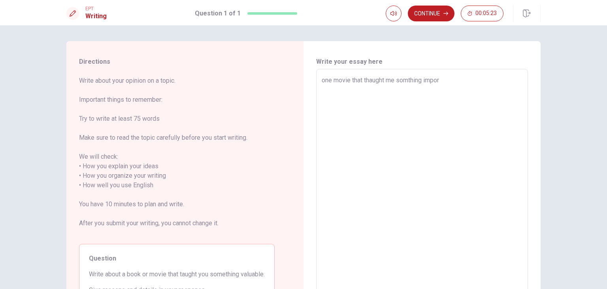
type textarea "one movie that thaught me somthing import"
type textarea "x"
type textarea "one movie that thaught me somthing importa"
type textarea "x"
type textarea "one movie that thaught me somthing importan"
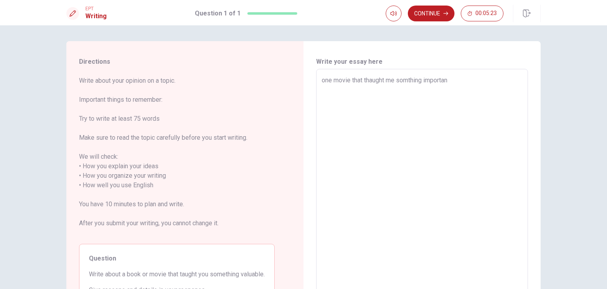
type textarea "x"
type textarea "one movie that thaught me somthing important"
type textarea "x"
type textarea "one movie that thaught me somthing important"
type textarea "x"
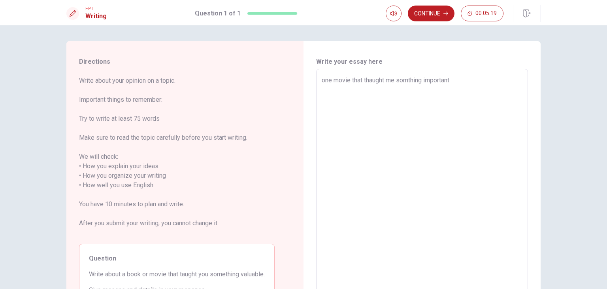
type textarea "one movie that thaught me somthing important i"
type textarea "x"
type textarea "one movie that thaught me somthing important is"
type textarea "x"
type textarea "one movie that thaught me somthing important is"
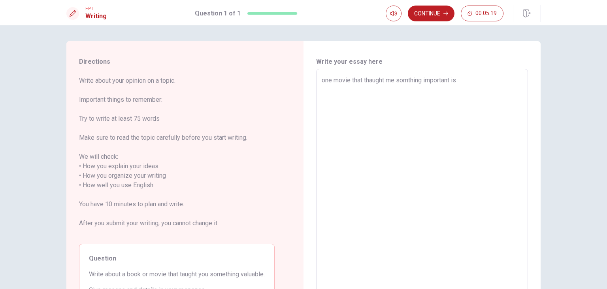
type textarea "x"
type textarea "one movie that thaught me somthing important is t"
type textarea "x"
type textarea "one movie that thaught me somthing important is th"
type textarea "x"
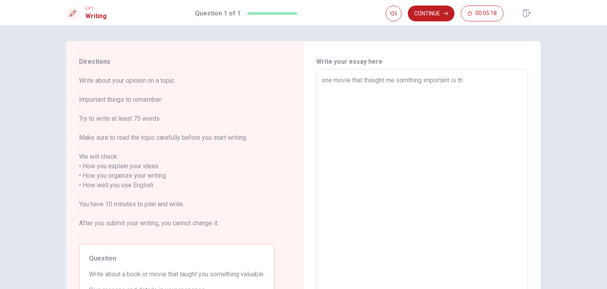
type textarea "one movie that thaught me somthing important is the"
type textarea "x"
type textarea "one movie that thaught me somthing important is the"
type textarea "x"
type textarea "one movie that thaught me somthing important is the o"
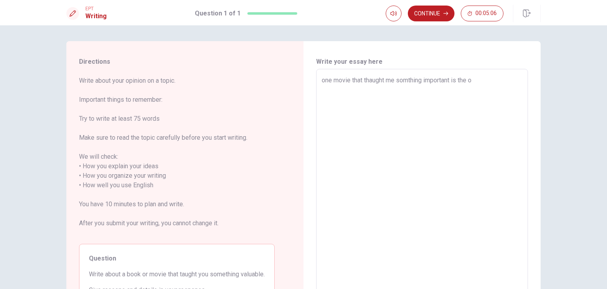
type textarea "x"
type textarea "one movie that thaught me somthing important is the"
type textarea "x"
type textarea "one movie that thaught me somthing important is the p"
type textarea "x"
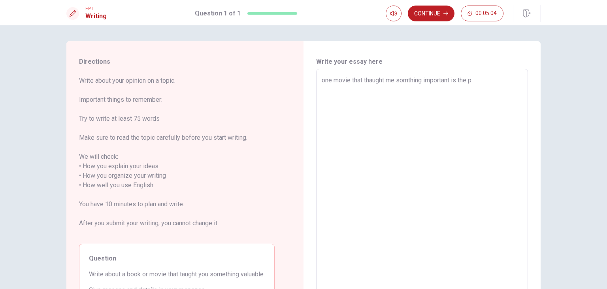
type textarea "one movie that thaught me somthing important is the pu"
type textarea "x"
type textarea "one movie that thaught me somthing important is the pur"
type textarea "x"
type textarea "one movie that thaught me somthing important is the purs"
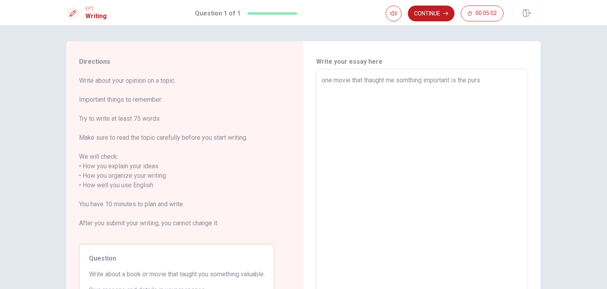
type textarea "x"
type textarea "one movie that thaught me somthing important is the pursu"
type textarea "x"
type textarea "one movie that thaught me somthing important is the purs"
type textarea "x"
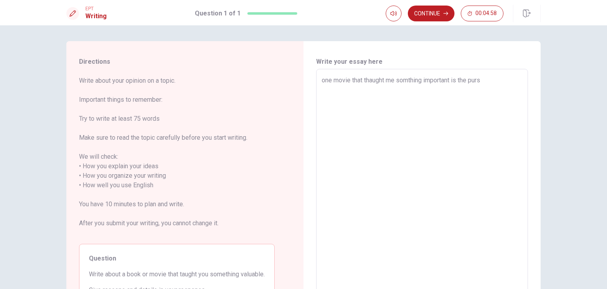
type textarea "one movie that thaught me somthing important is the purse"
type textarea "x"
type textarea "one movie that thaught me somthing important is the pursen"
type textarea "x"
type textarea "one movie that thaught me somthing important is the pursent"
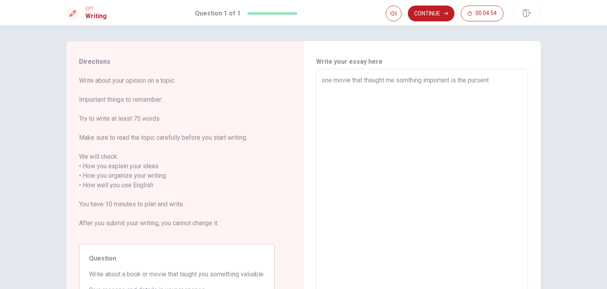
type textarea "x"
type textarea "one movie that thaught me somthing important is the pursen"
type textarea "x"
type textarea "one movie that thaught me somthing important is the purse"
type textarea "x"
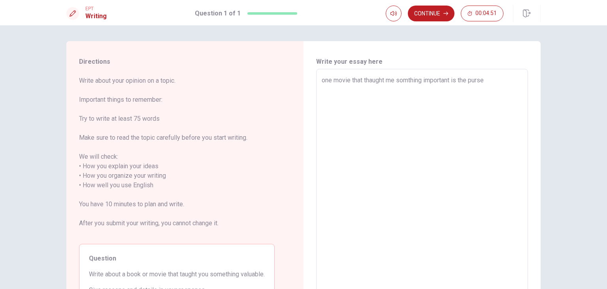
type textarea "one movie that thaught me somthing important is the purs"
type textarea "x"
type textarea "one movie that thaught me somthing important is the pur"
type textarea "x"
type textarea "one movie that thaught me somthing important is the purs"
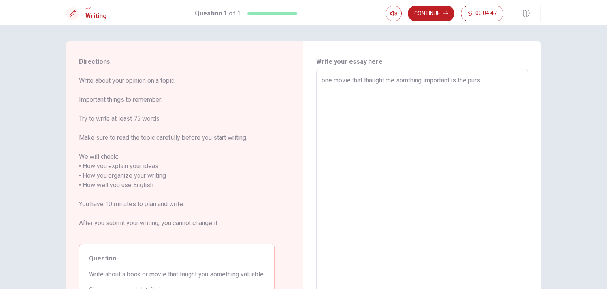
type textarea "x"
type textarea "one movie that thaught me somthing important is the pursu"
type textarea "x"
type textarea "one movie that thaught me somthing important is the pursui"
type textarea "x"
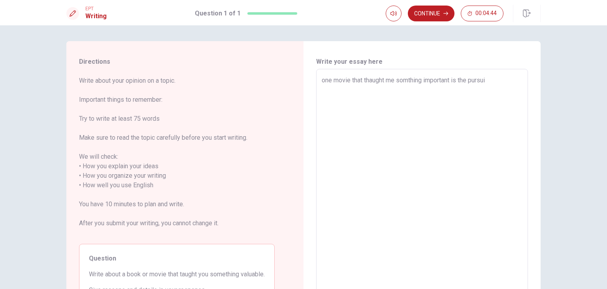
type textarea "one movie that thaught me somthing important is the pursuit"
type textarea "x"
type textarea "one movie that thaught me somthing important is the pursuit"
type textarea "x"
type textarea "one movie that thaught me somthing important is the pursuit o"
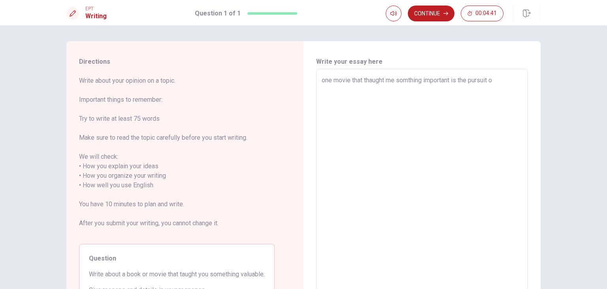
type textarea "x"
type textarea "one movie that thaught me somthing important is the pursuit of"
type textarea "x"
type textarea "one movie that thaught me somthing important is the pursuit of"
type textarea "x"
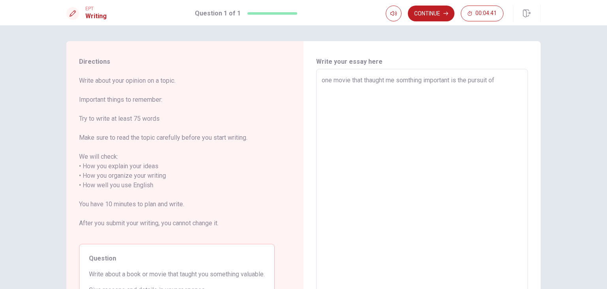
type textarea "one movie that thaught me somthing important is the pursuit of h"
type textarea "x"
type textarea "one movie that thaught me somthing important is the pursuit of ha"
type textarea "x"
type textarea "one movie that thaught me somthing important is the pursuit of [PERSON_NAME]"
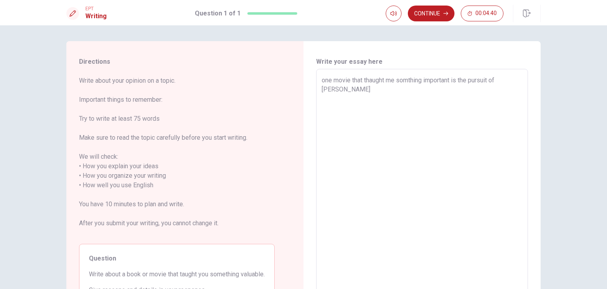
type textarea "x"
type textarea "one movie that thaught me somthing important is the pursuit of happ"
type textarea "x"
type textarea "one movie that thaught me somthing important is the pursuit of happi"
type textarea "x"
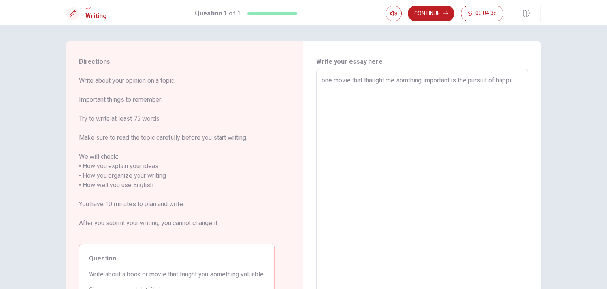
type textarea "one movie that thaught me somthing important is the pursuit of happim"
type textarea "x"
type textarea "one movie that thaught me somthing important is the pursuit of happi"
type textarea "x"
type textarea "one movie that thaught me somthing important is the pursuit of happin"
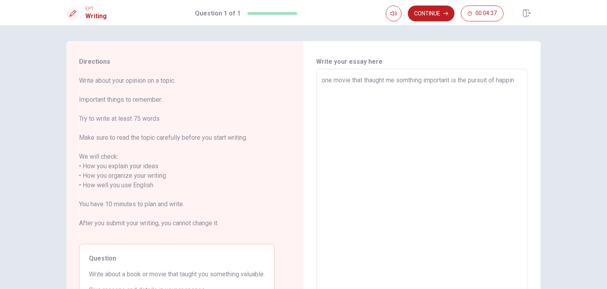
type textarea "x"
type textarea "one movie that thaught me somthing important is the pursuit of happine"
type textarea "x"
type textarea "one movie that thaught me somthing important is the pursuit of happines"
type textarea "x"
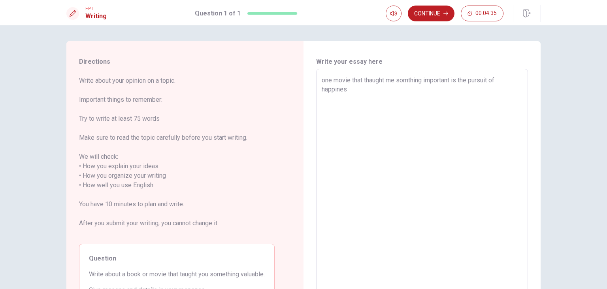
type textarea "one movie that thaught me somthing important is the pursuit of happine"
type textarea "x"
type textarea "one movie that thaught me somthing important is the pursuit of happin"
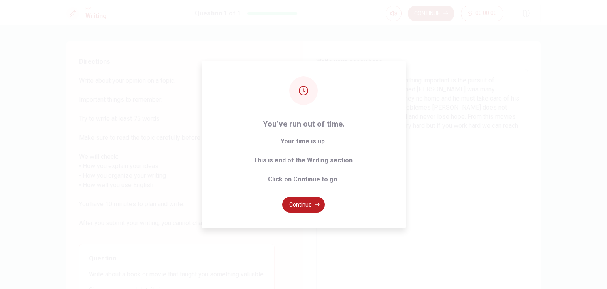
click at [433, 17] on div "Continue 00:00:00" at bounding box center [445, 14] width 118 height 16
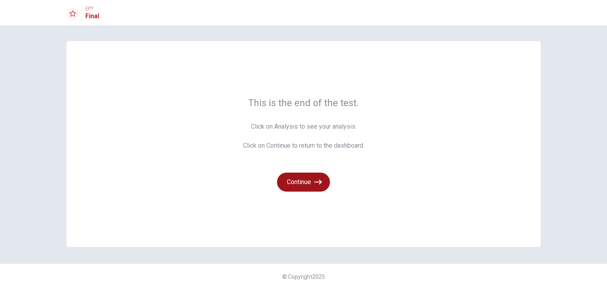
click at [306, 181] on button "Continue" at bounding box center [303, 181] width 53 height 19
